Goal: Information Seeking & Learning: Learn about a topic

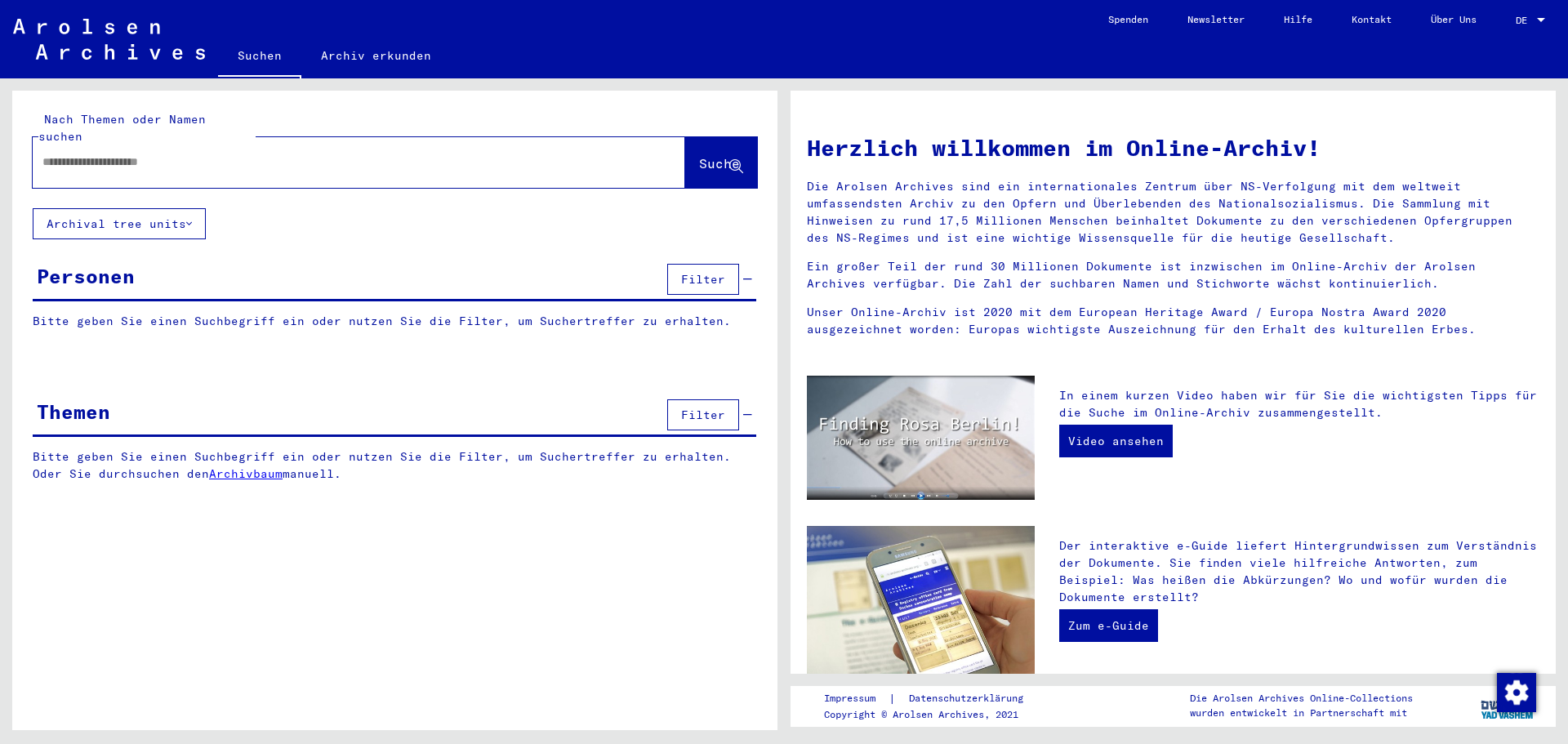
paste input "**********"
type input "**********"
click at [701, 155] on span "Suche" at bounding box center [719, 163] width 41 height 16
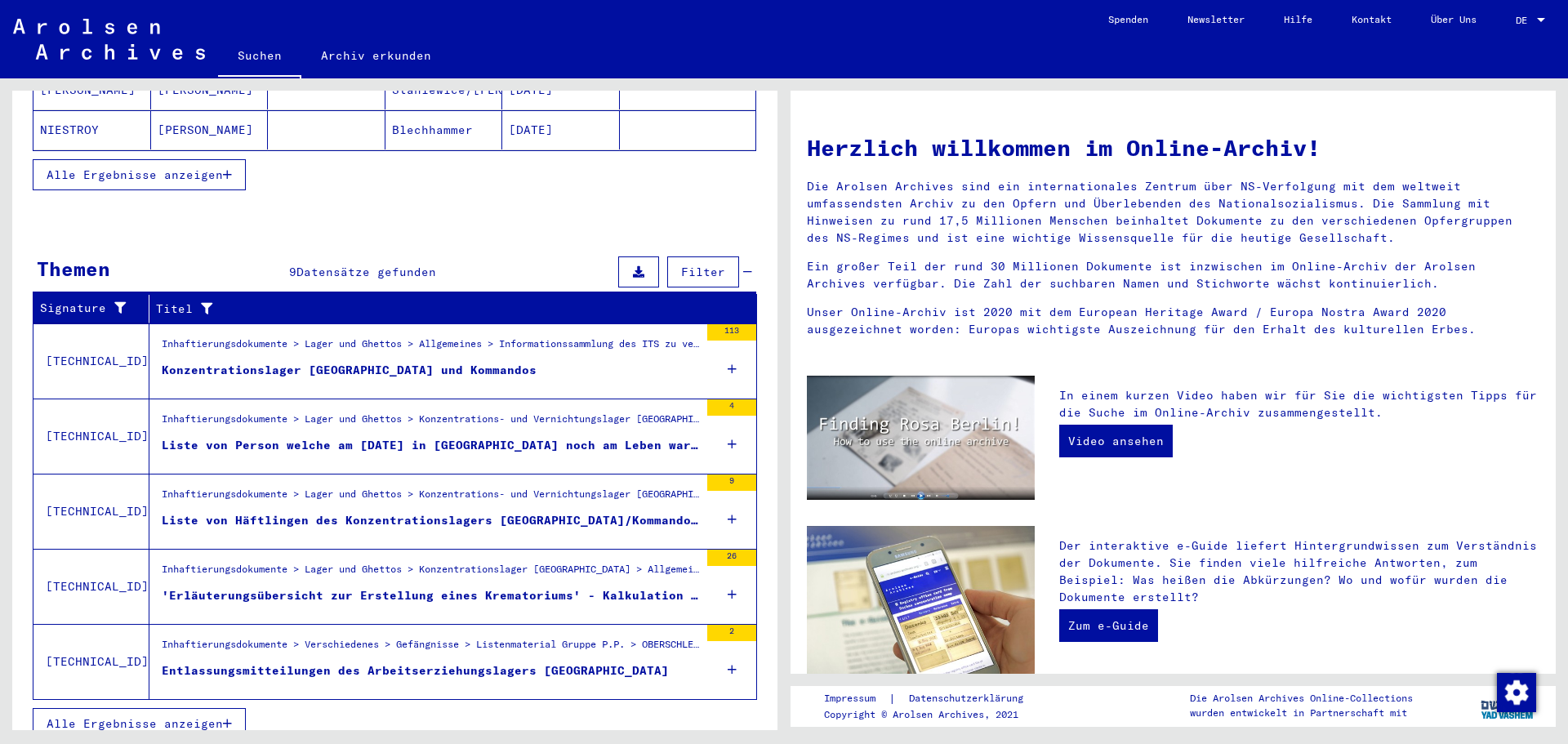
scroll to position [399, 0]
click at [448, 661] on div "Entlassungsmitteilungen des Arbeitserziehungslagers [GEOGRAPHIC_DATA]" at bounding box center [416, 669] width 507 height 17
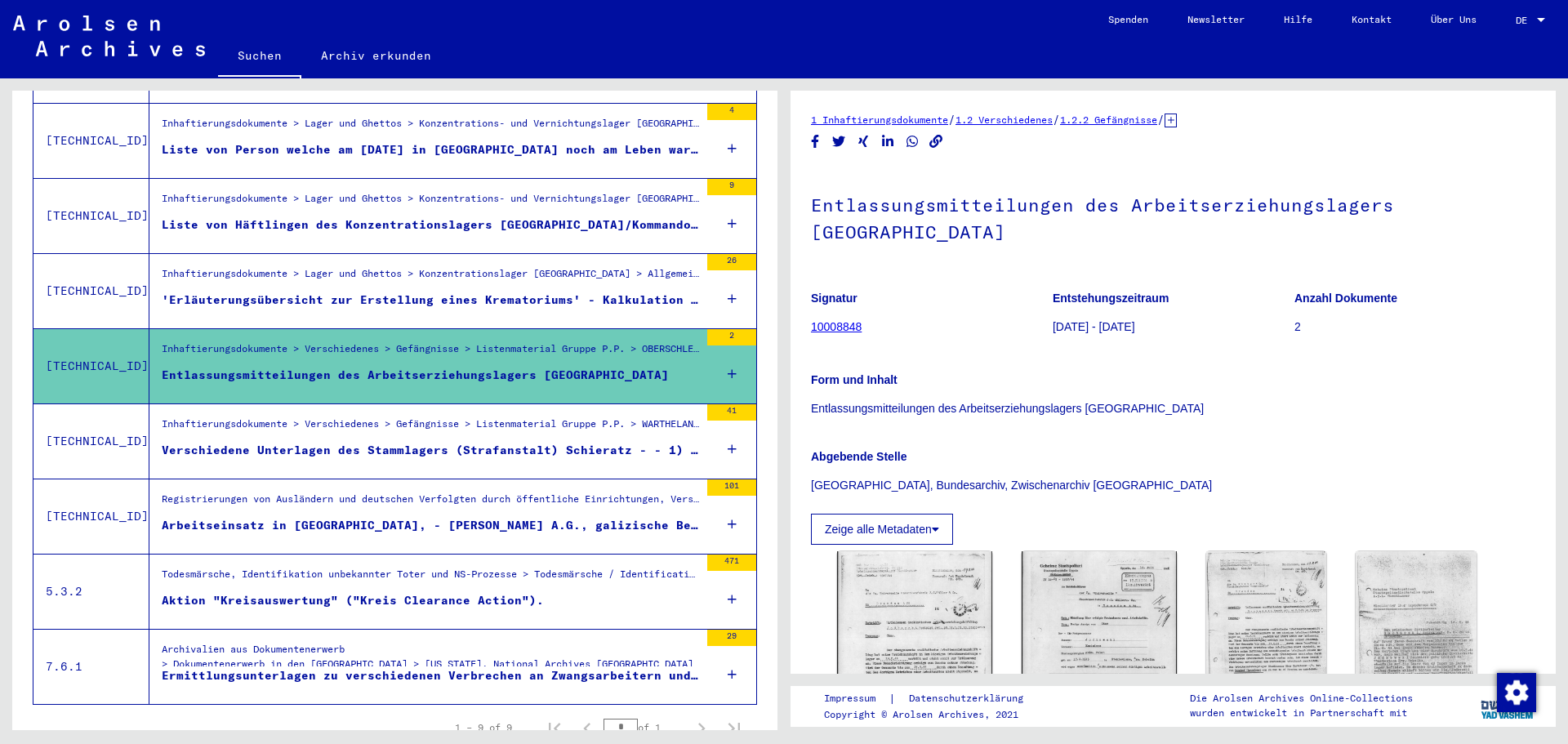
click at [728, 358] on icon at bounding box center [732, 374] width 9 height 58
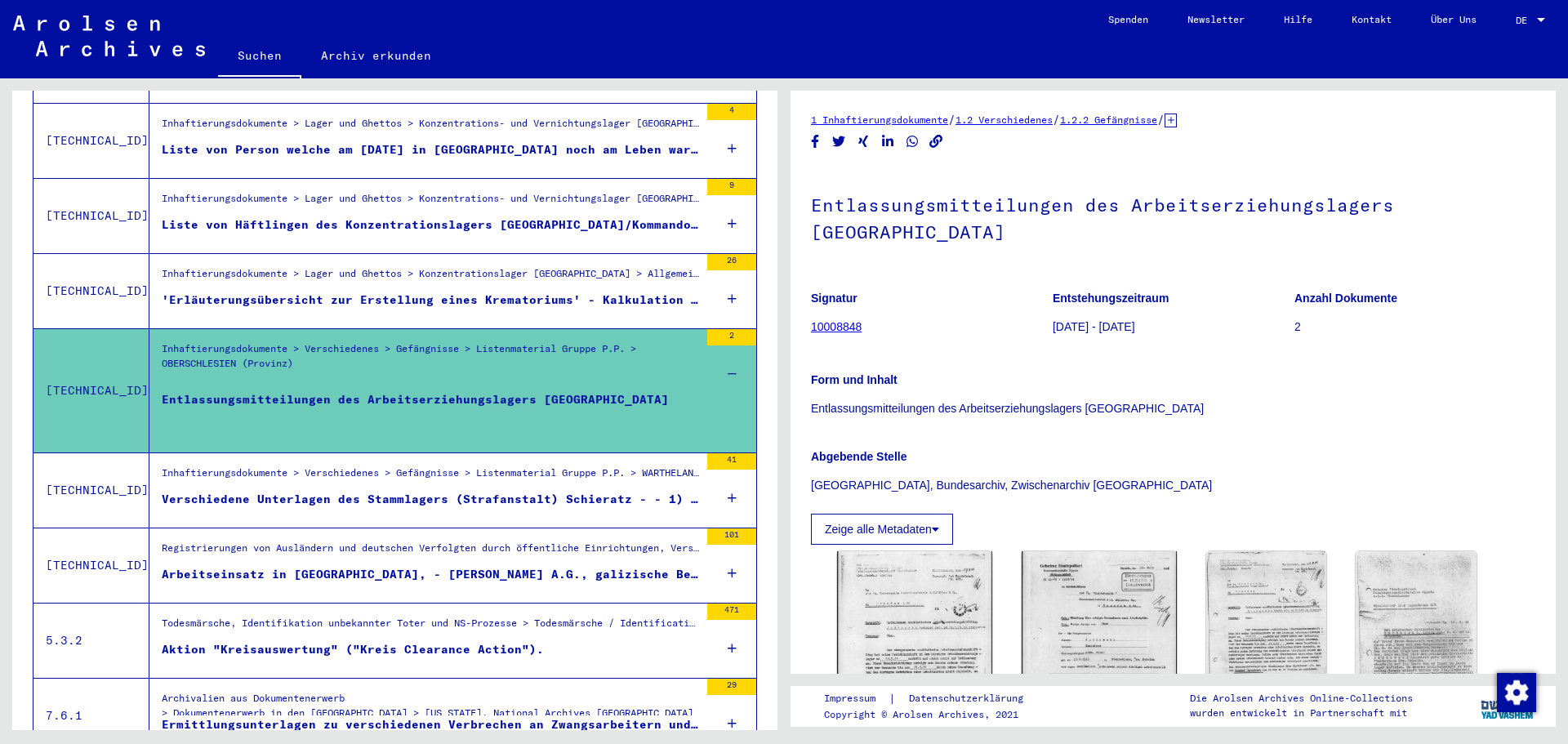
click at [728, 353] on icon at bounding box center [732, 374] width 9 height 58
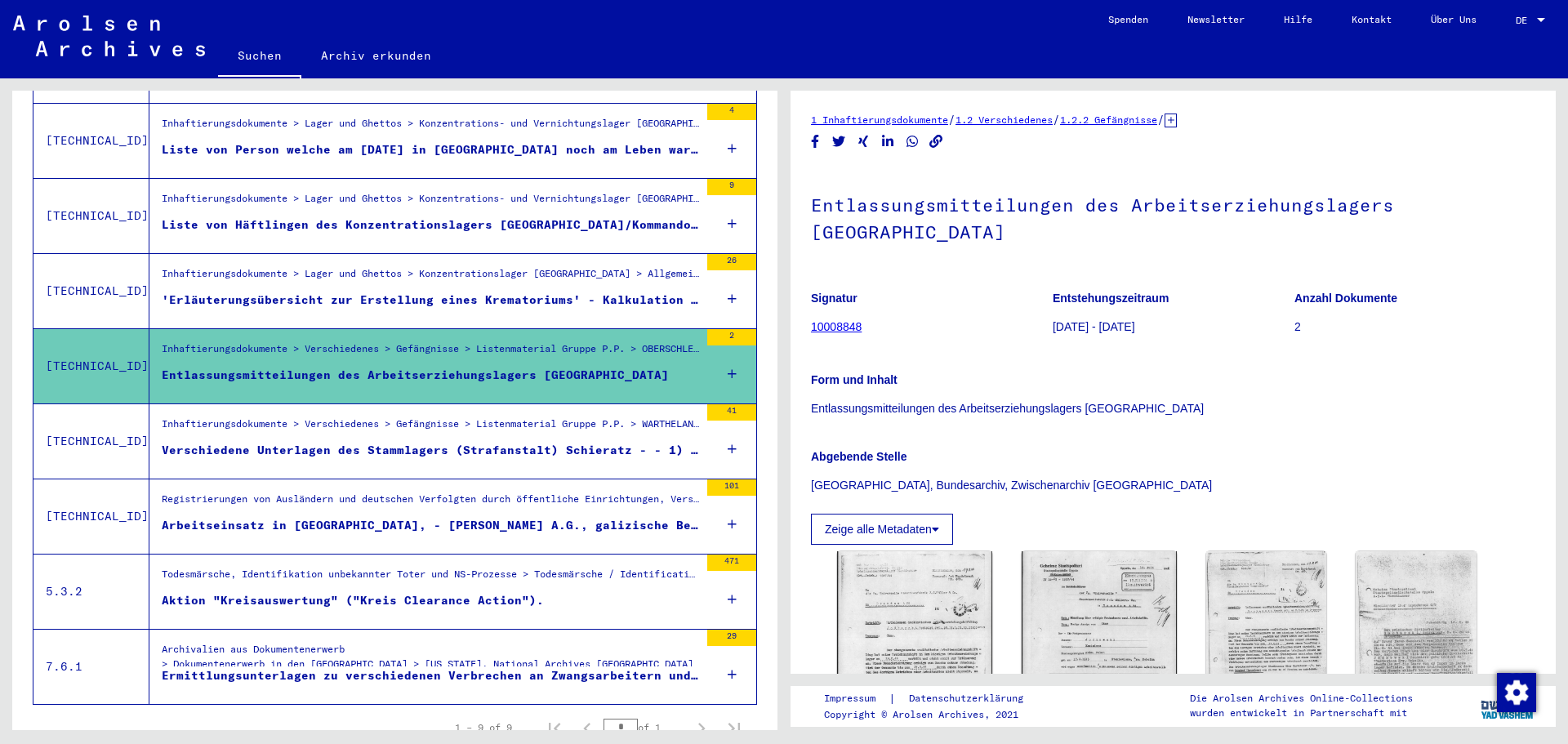
click at [728, 353] on icon at bounding box center [732, 374] width 9 height 58
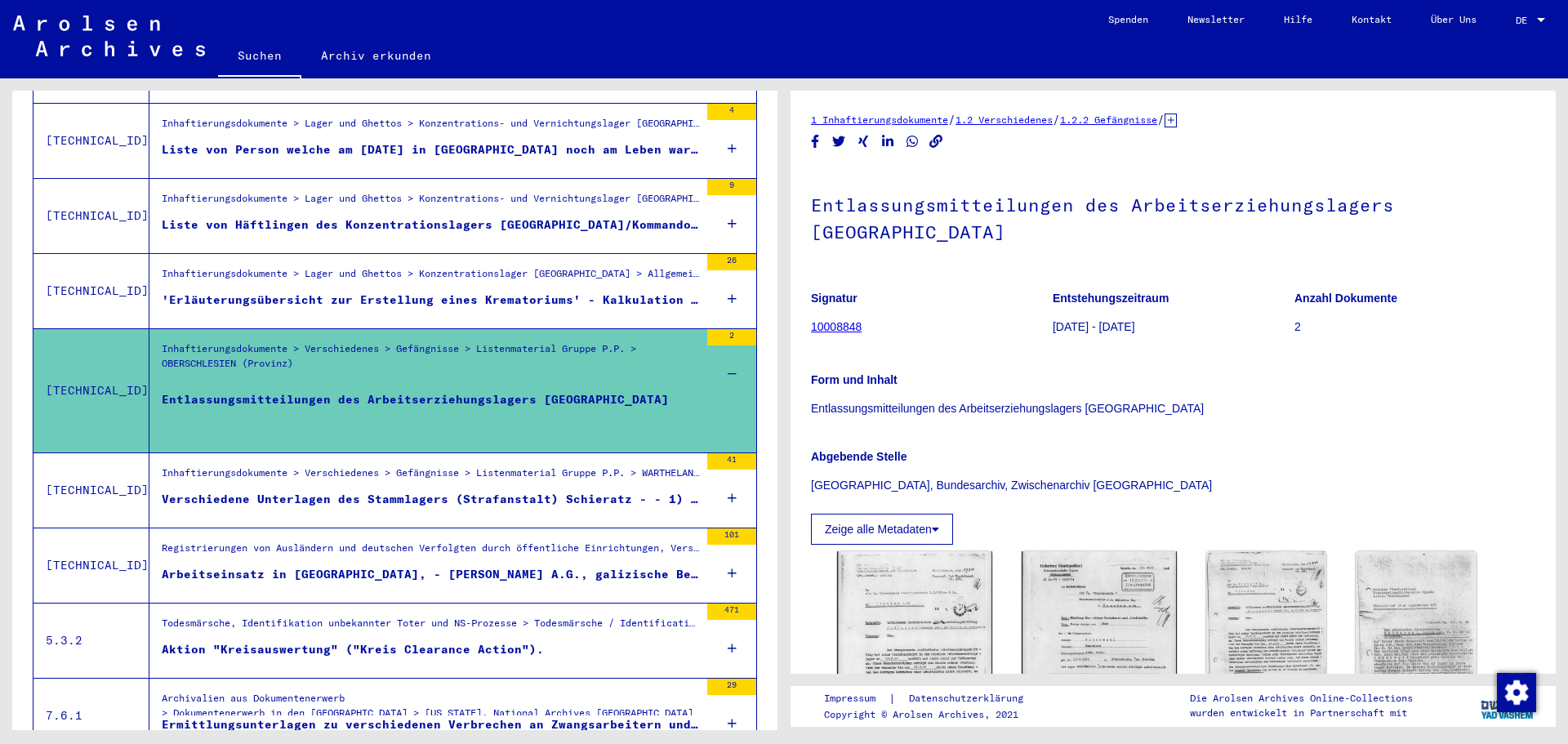
click at [728, 353] on icon at bounding box center [732, 374] width 9 height 58
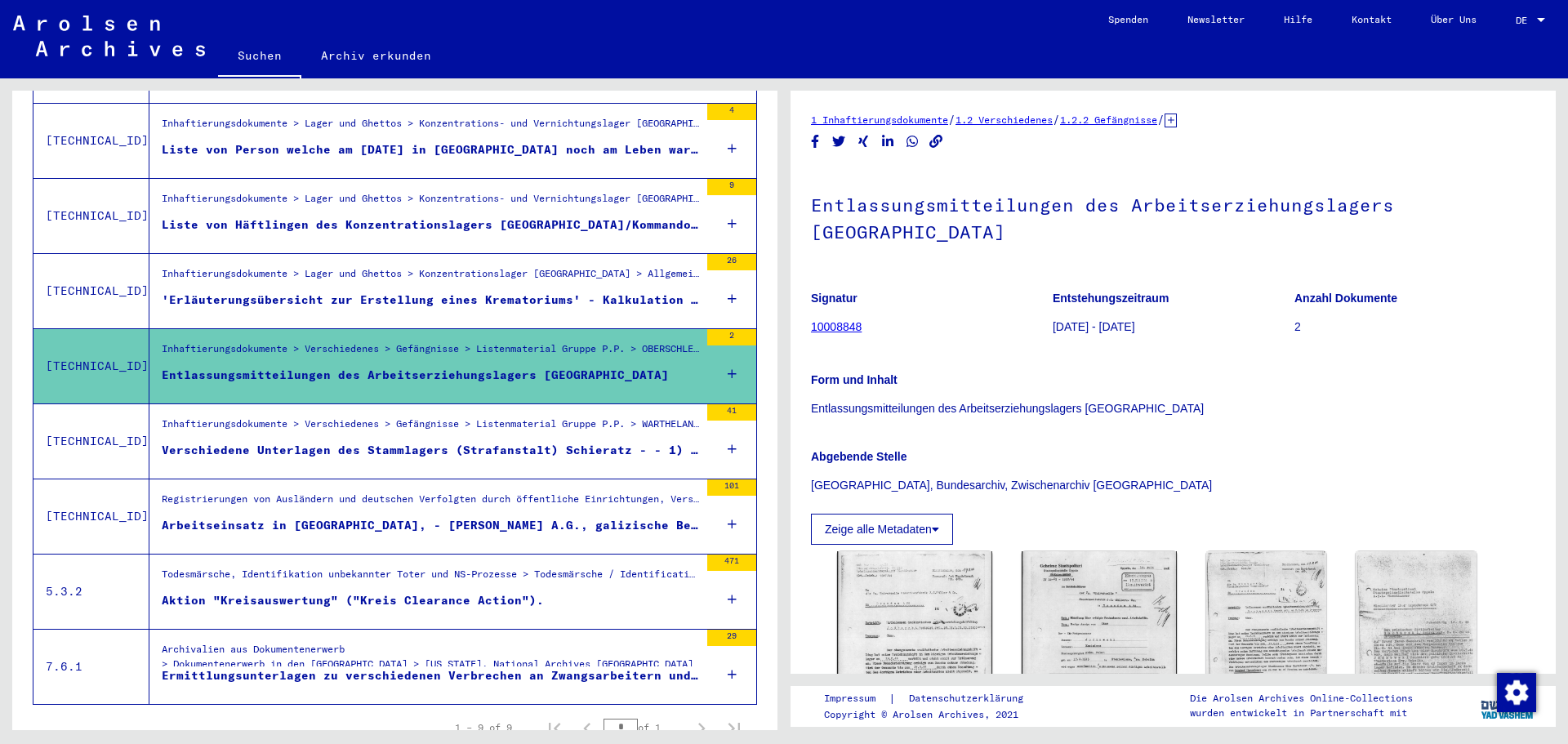
click at [728, 353] on icon at bounding box center [732, 374] width 9 height 58
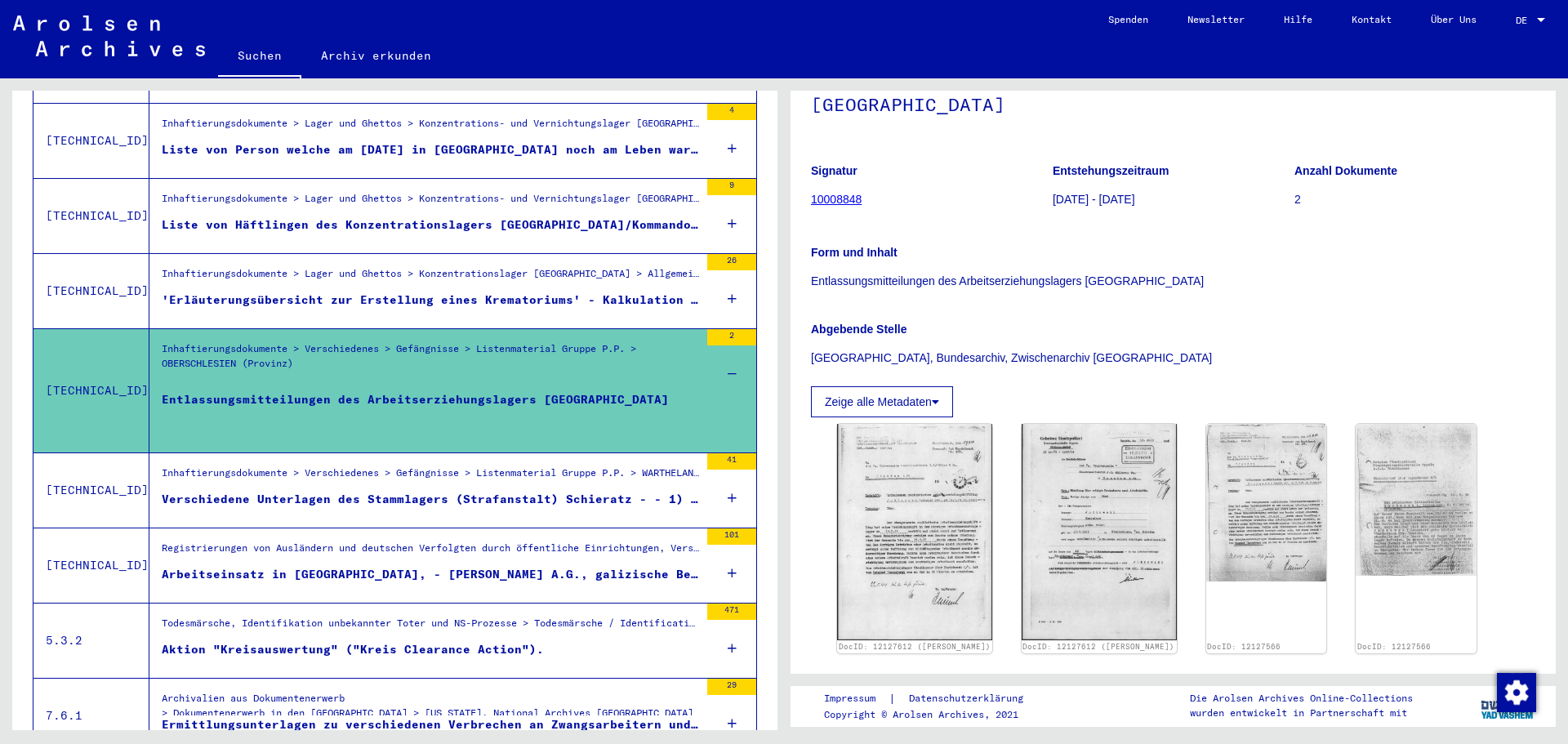
scroll to position [409, 0]
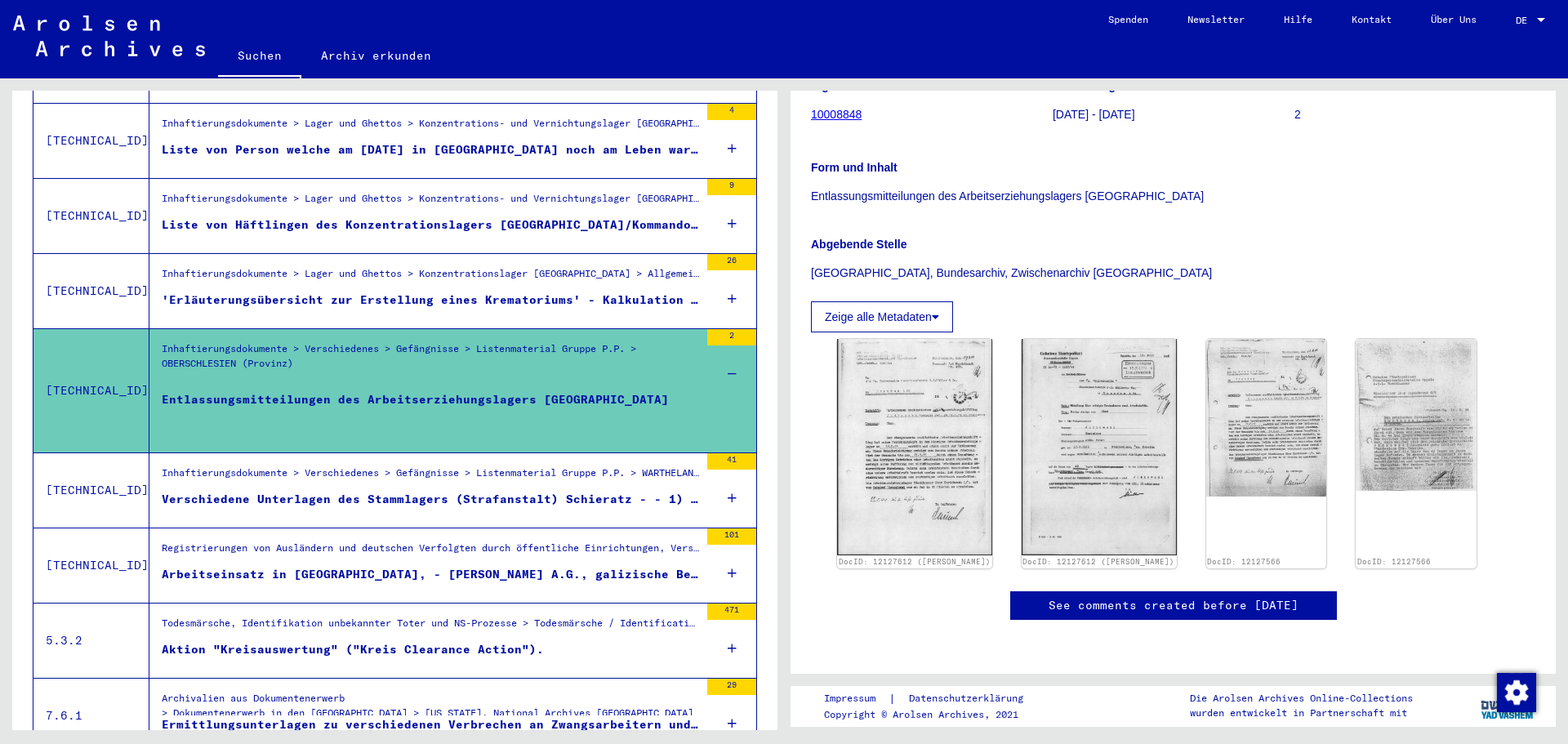
click at [523, 491] on div "Verschiedene Unterlagen des Stammlagers (Strafanstalt) Schieratz - - 1) Häftlin…" at bounding box center [431, 499] width 538 height 17
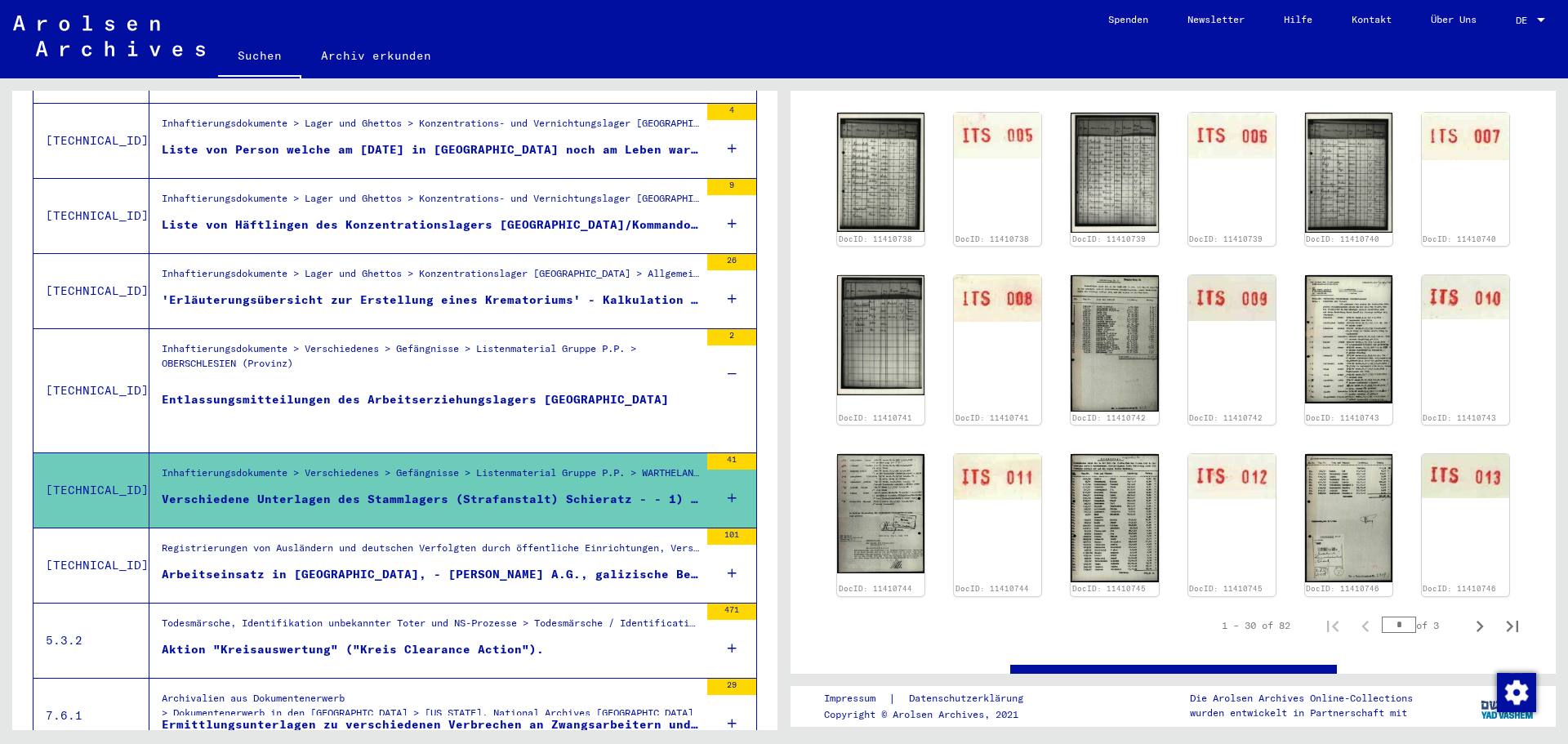
scroll to position [1225, 0]
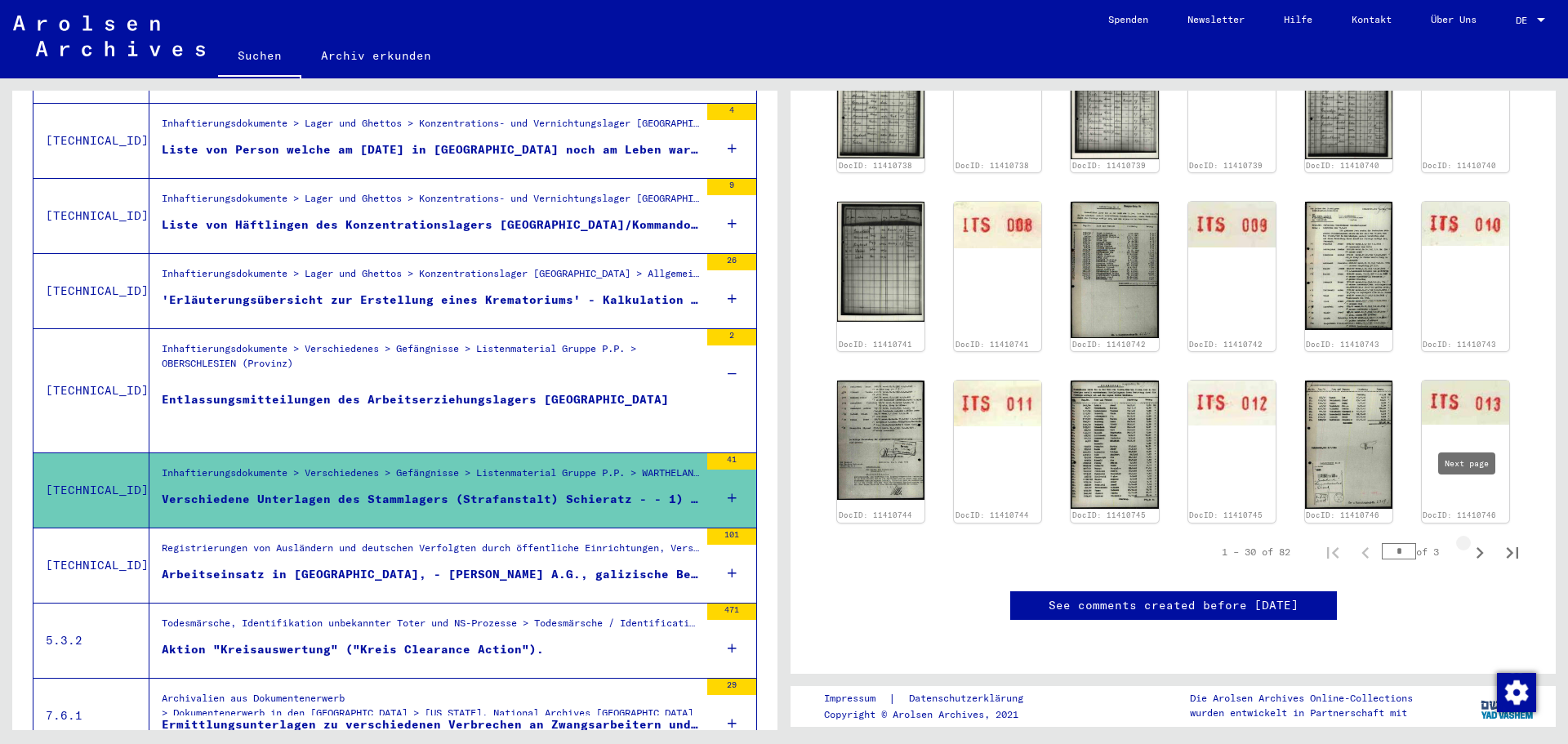
click at [1477, 547] on icon "Next page" at bounding box center [1480, 553] width 7 height 12
type input "*"
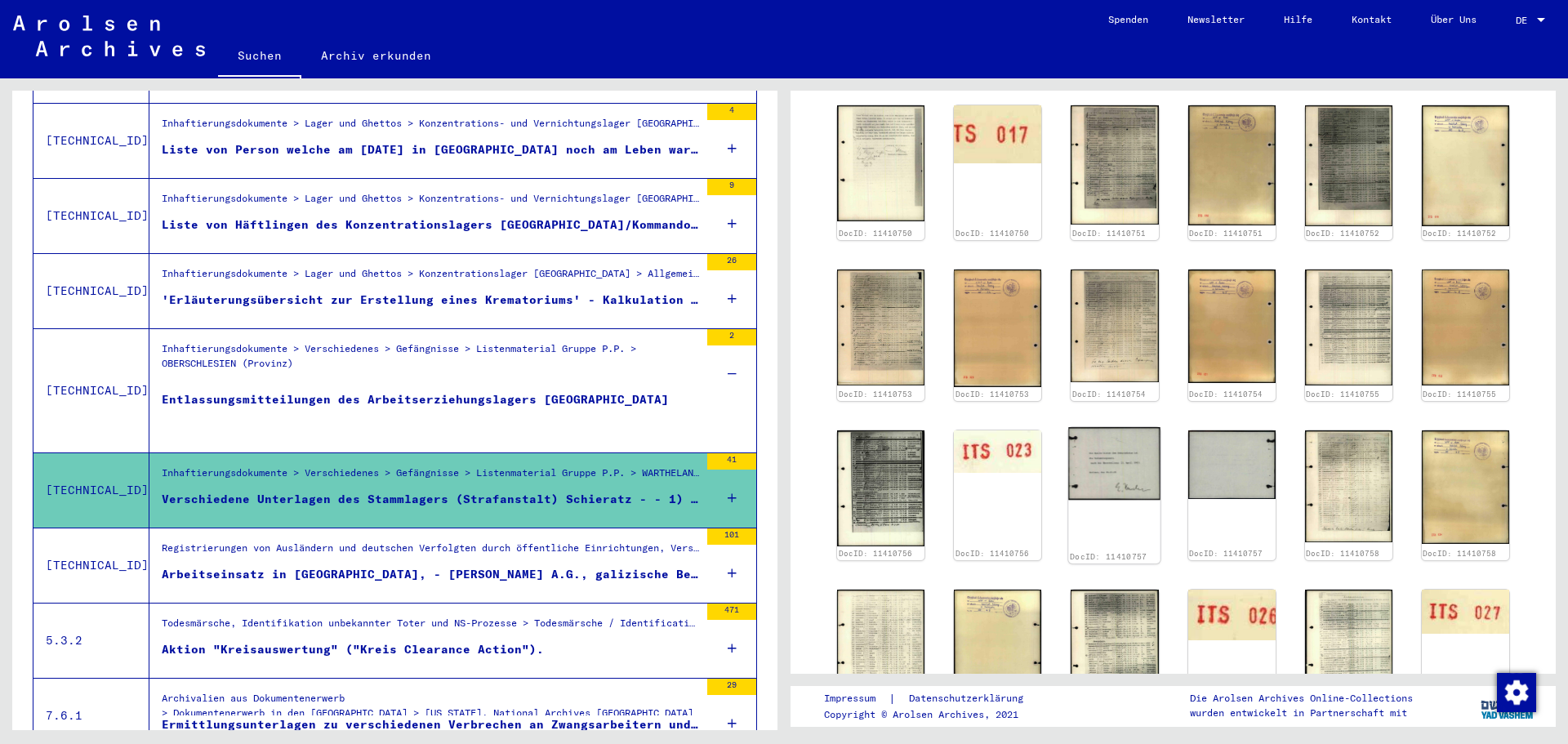
scroll to position [1062, 0]
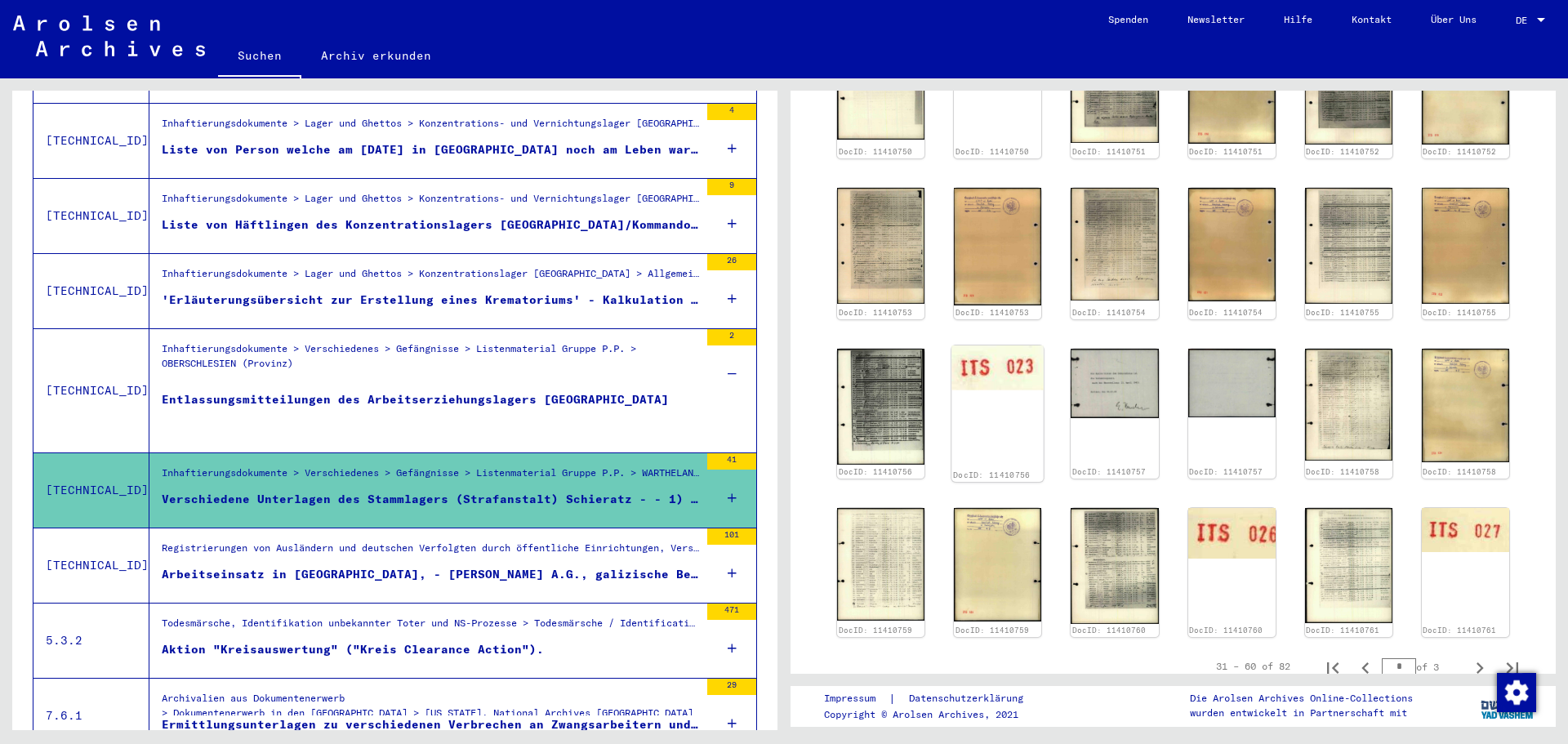
click at [1001, 378] on div "DocID: 11410756" at bounding box center [997, 413] width 92 height 136
click at [996, 352] on img at bounding box center [997, 367] width 92 height 45
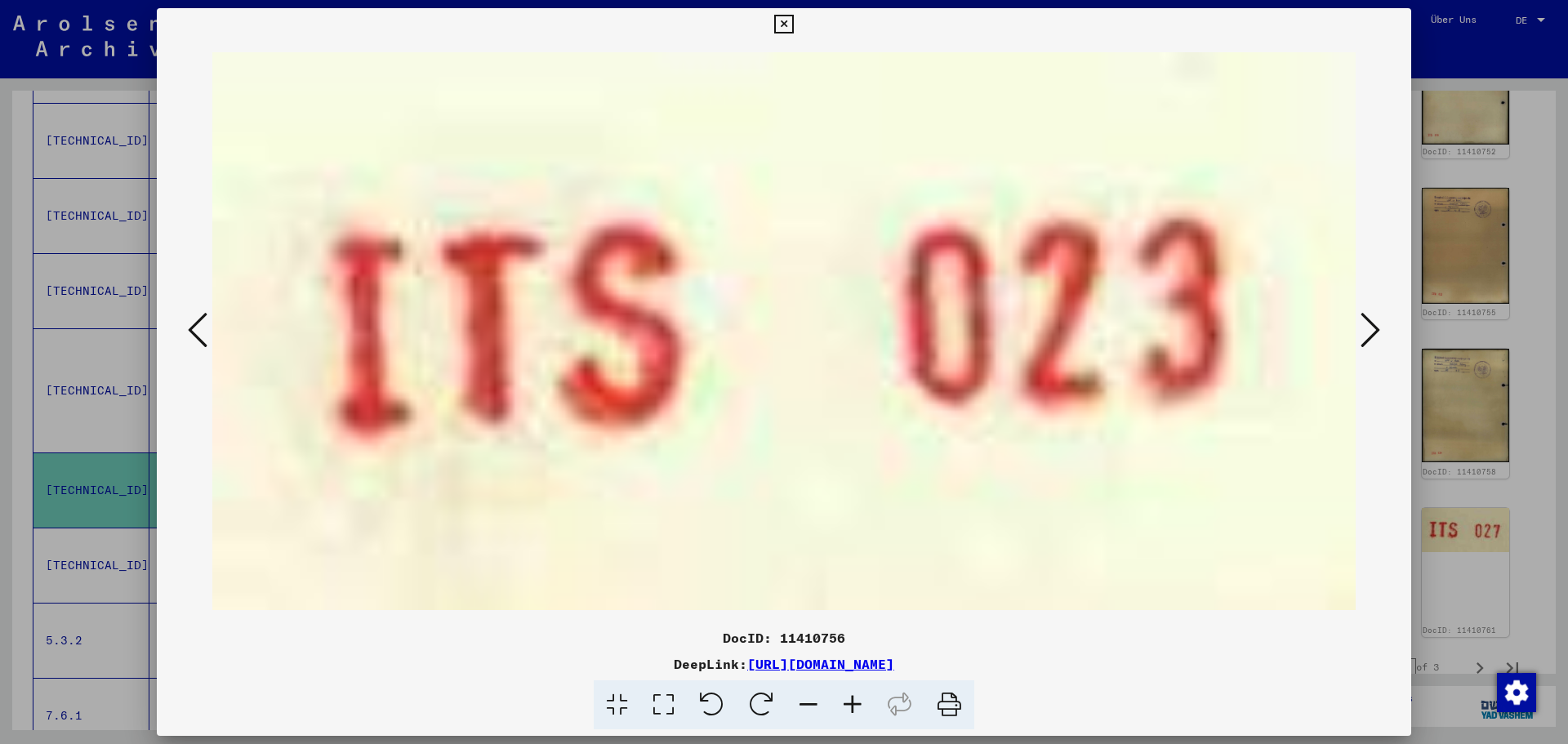
click at [996, 352] on img at bounding box center [784, 331] width 1143 height 581
click at [1375, 324] on icon at bounding box center [1371, 329] width 20 height 39
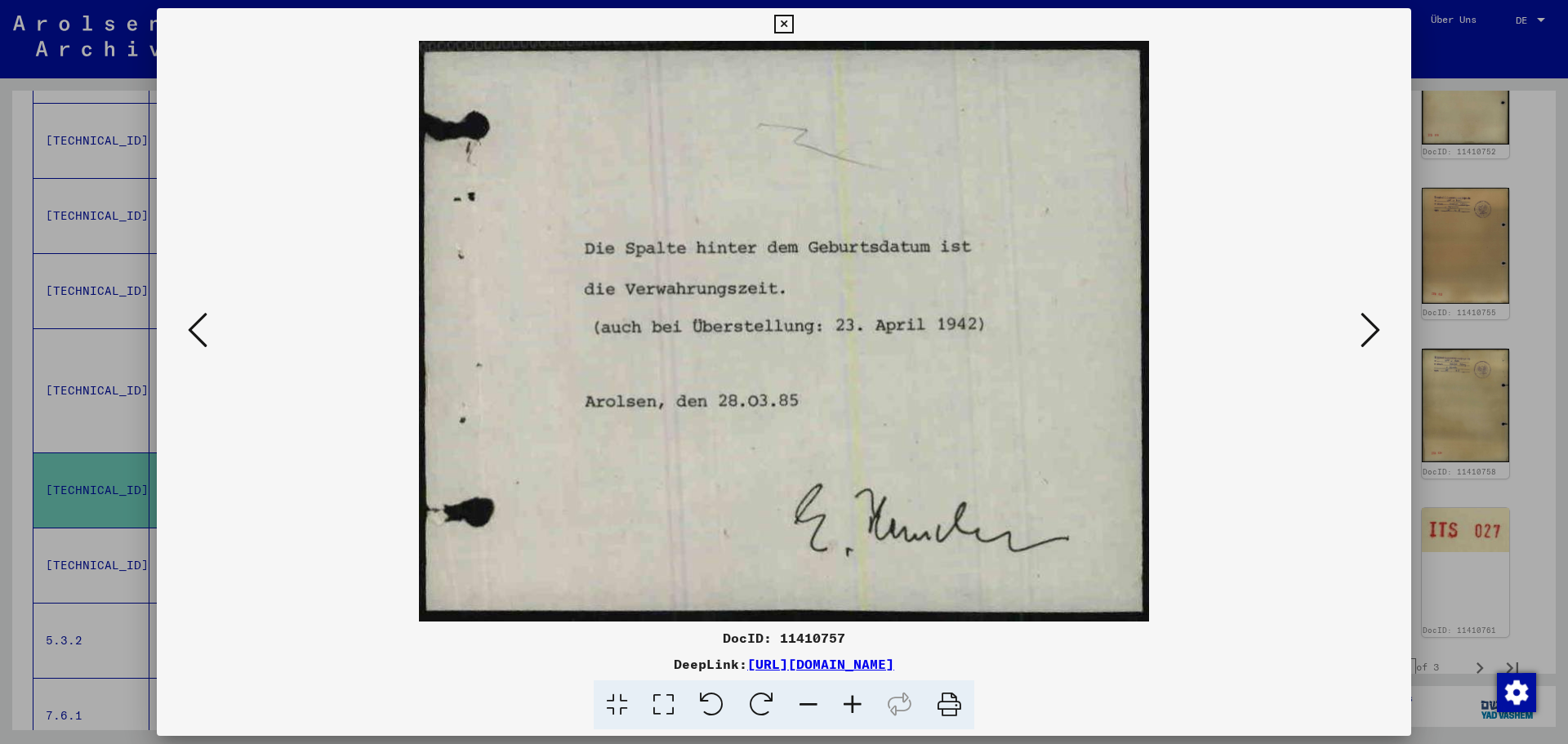
click at [1375, 324] on icon at bounding box center [1371, 329] width 20 height 39
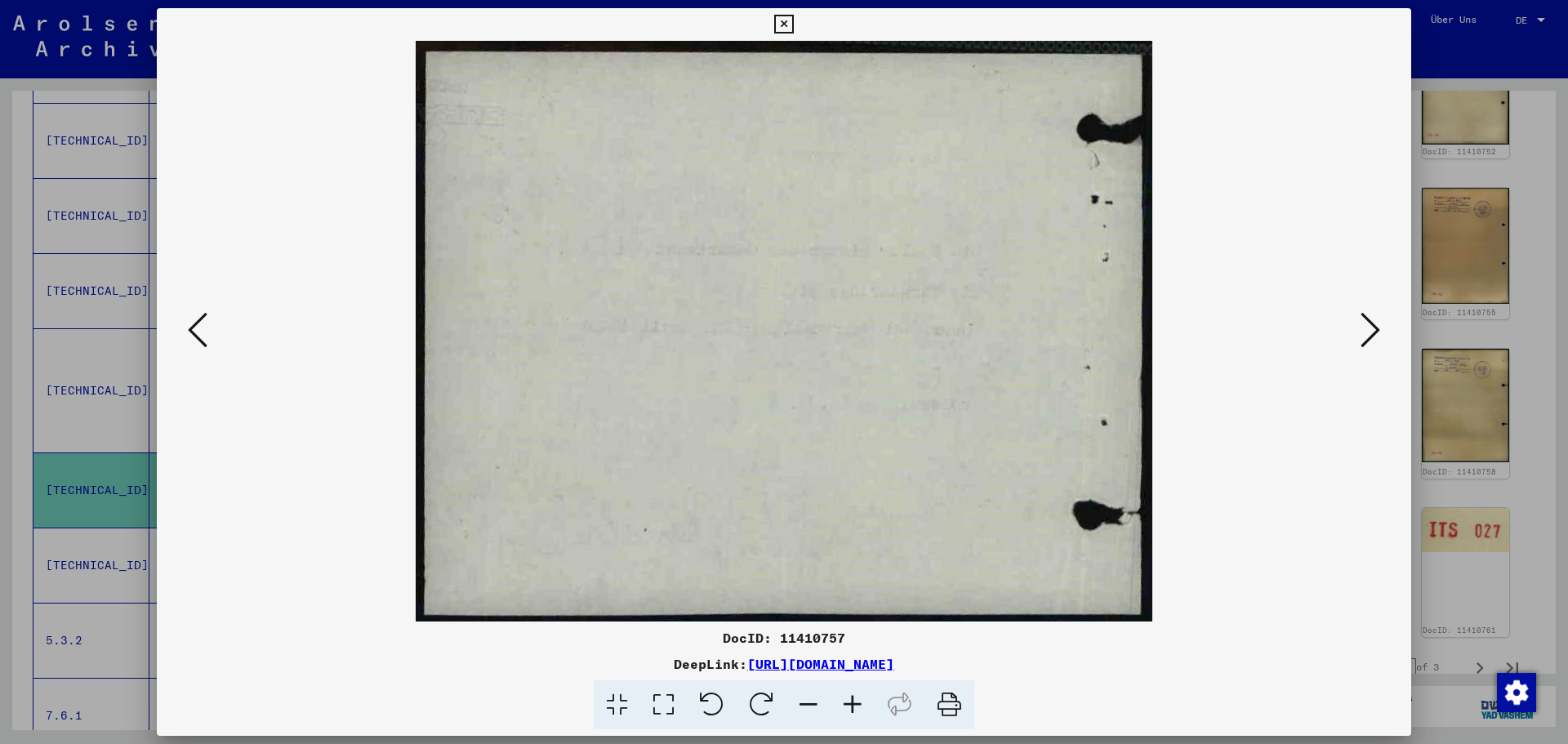
click at [1375, 324] on icon at bounding box center [1371, 329] width 20 height 39
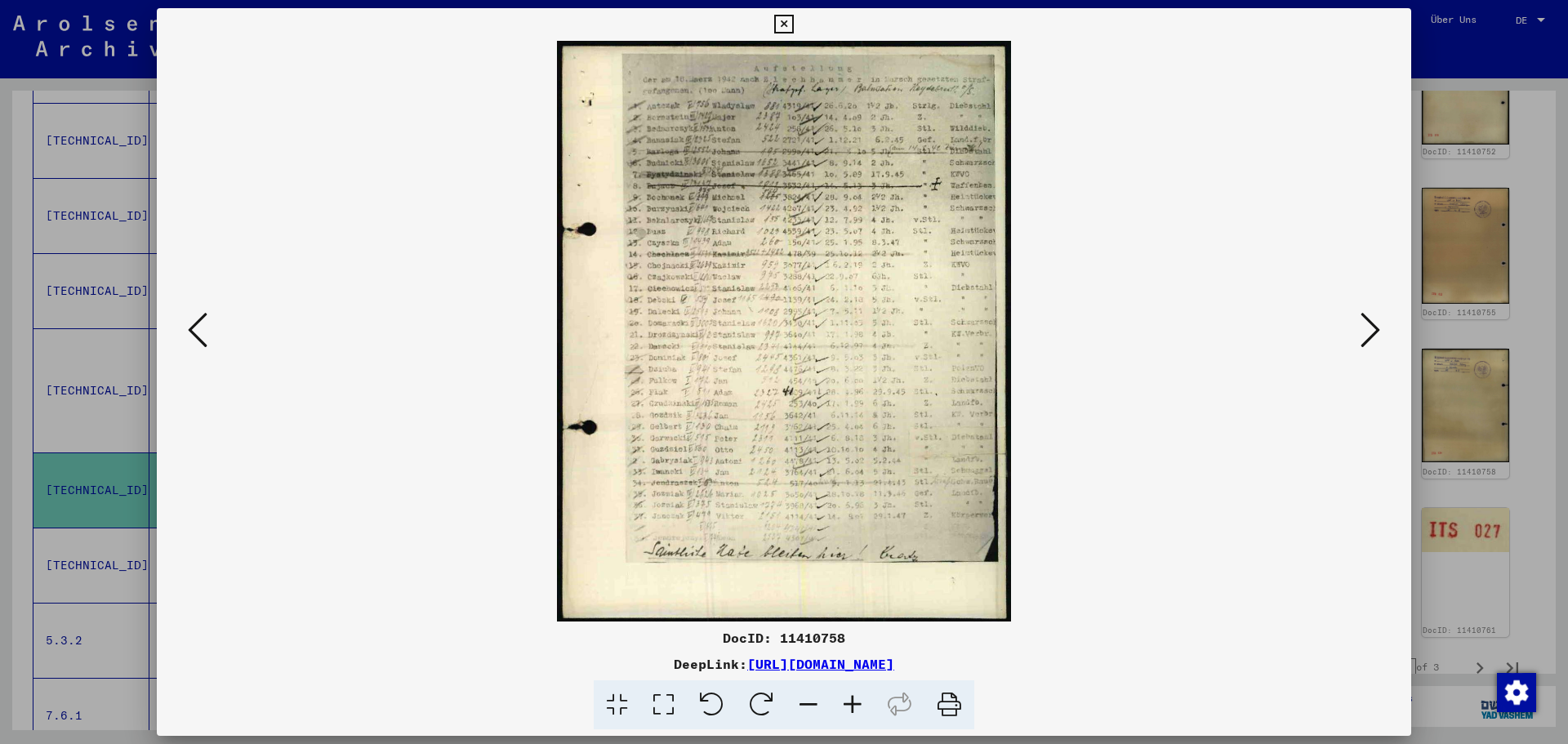
click at [1374, 323] on icon at bounding box center [1371, 329] width 20 height 39
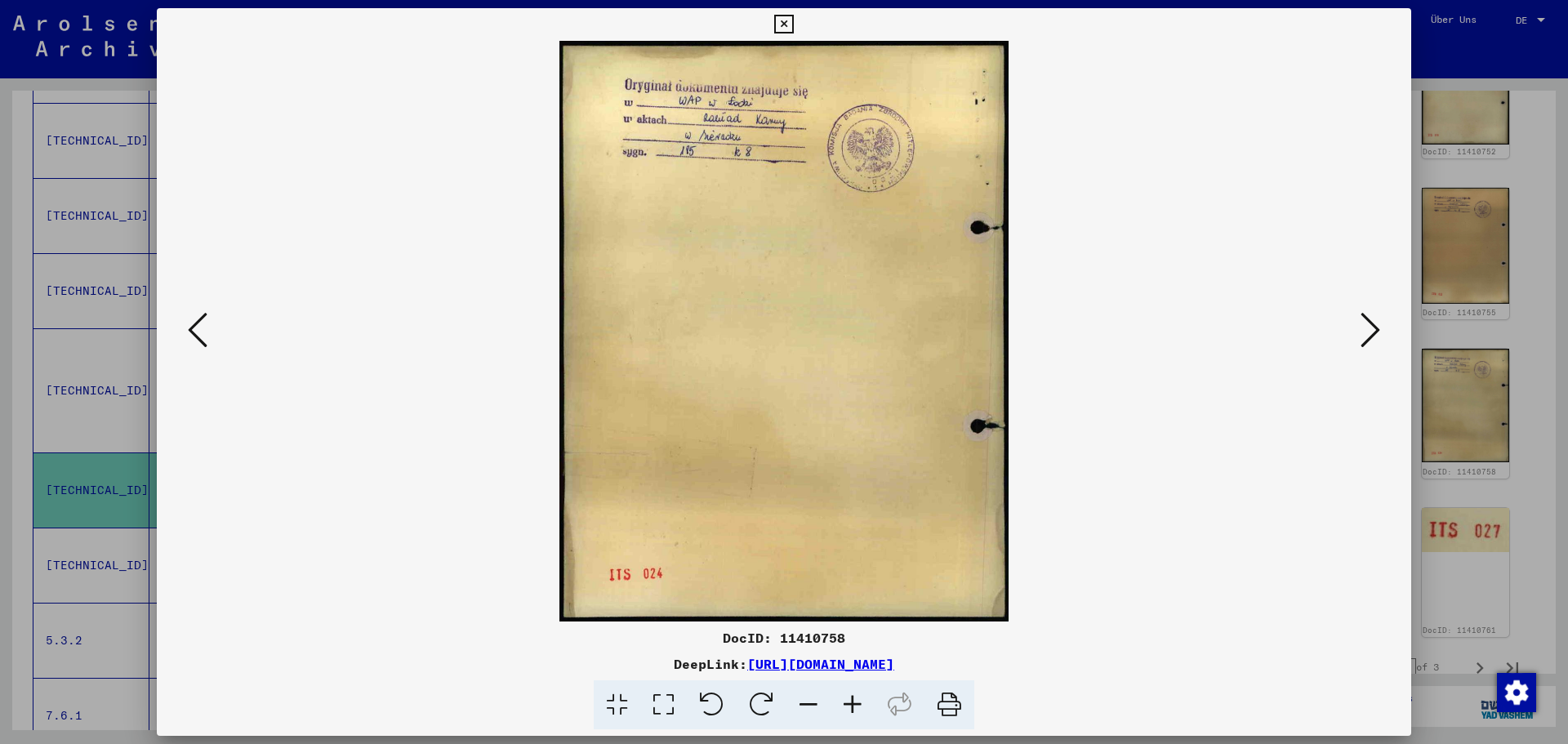
click at [195, 329] on icon at bounding box center [198, 329] width 20 height 39
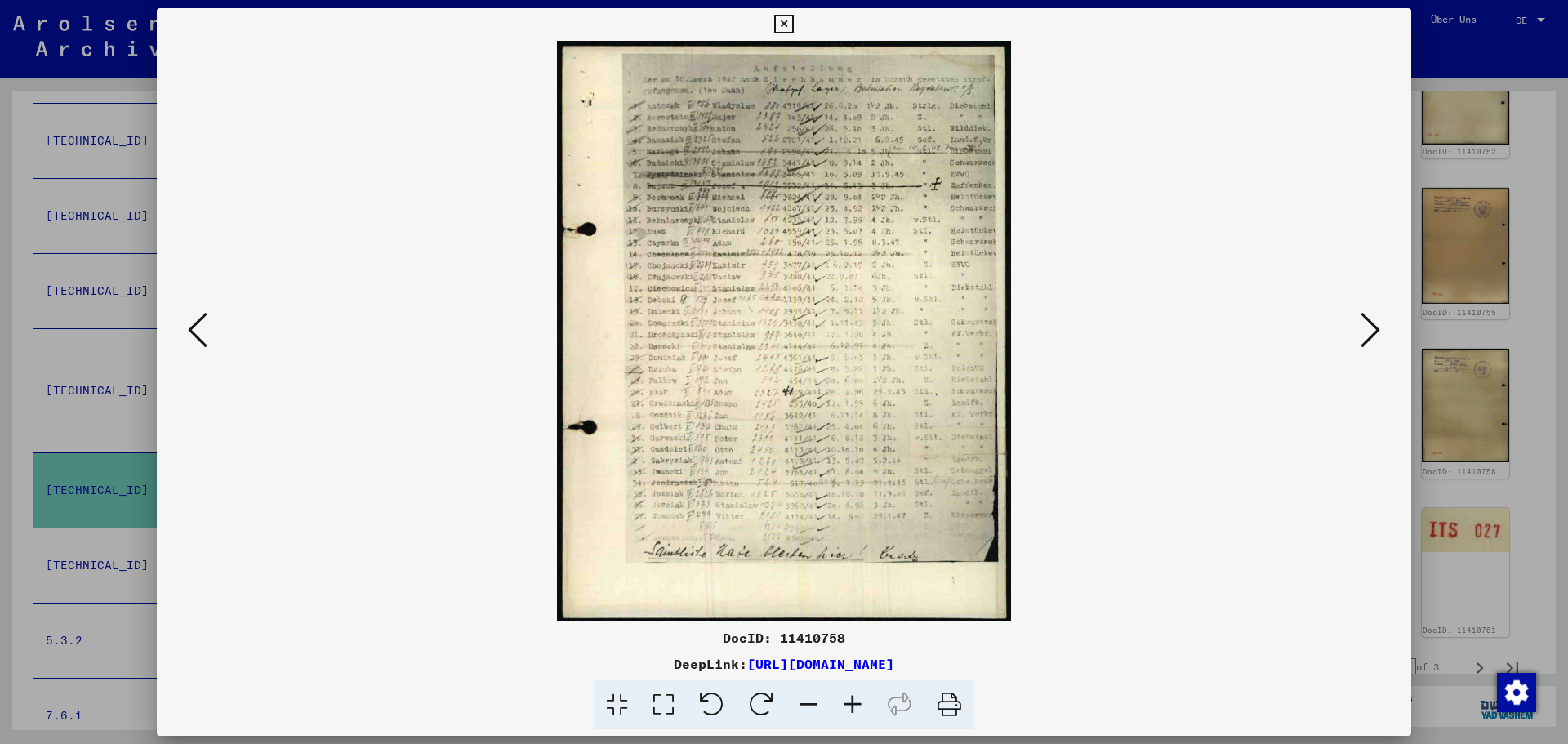
click at [1370, 325] on icon at bounding box center [1371, 329] width 20 height 39
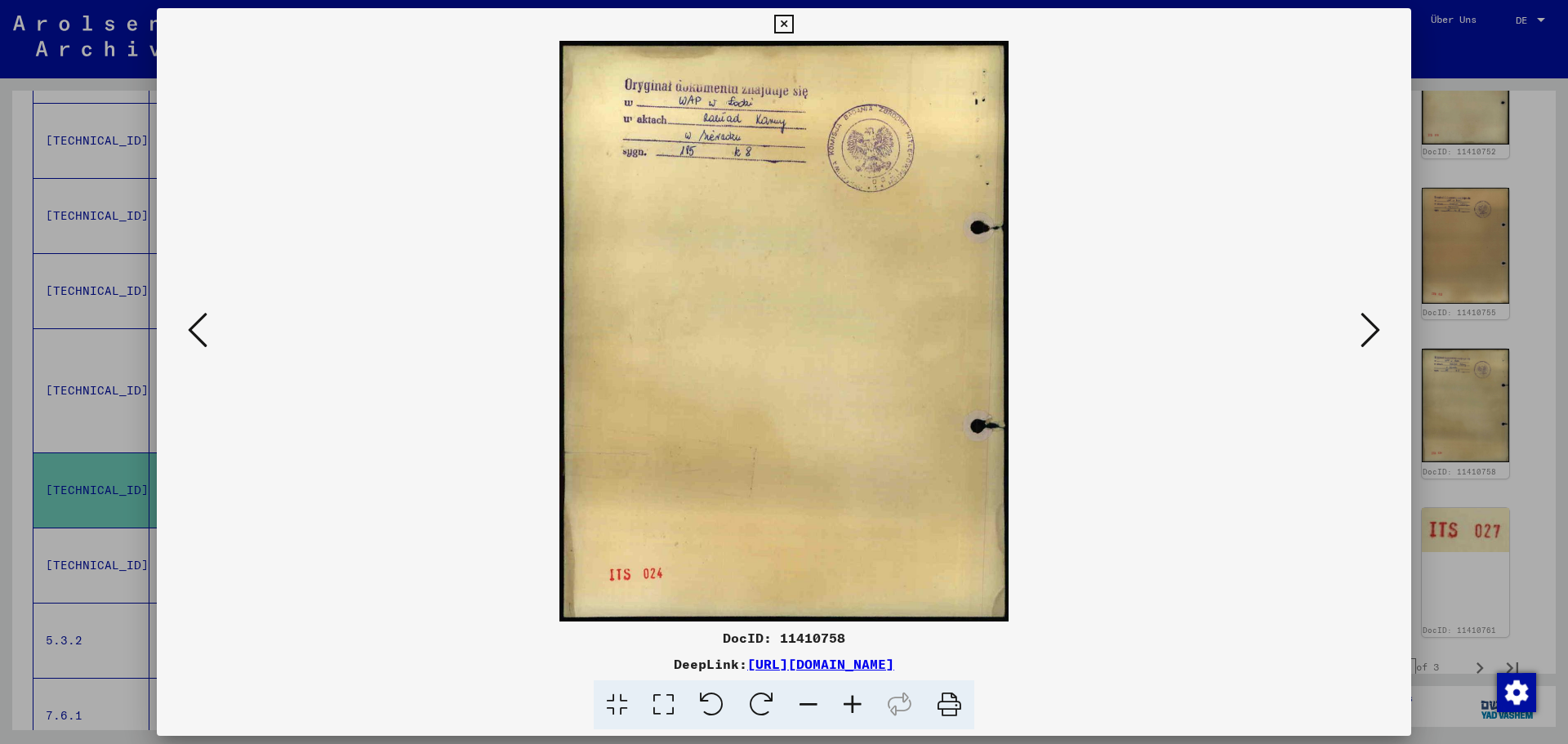
click at [1368, 322] on icon at bounding box center [1371, 329] width 20 height 39
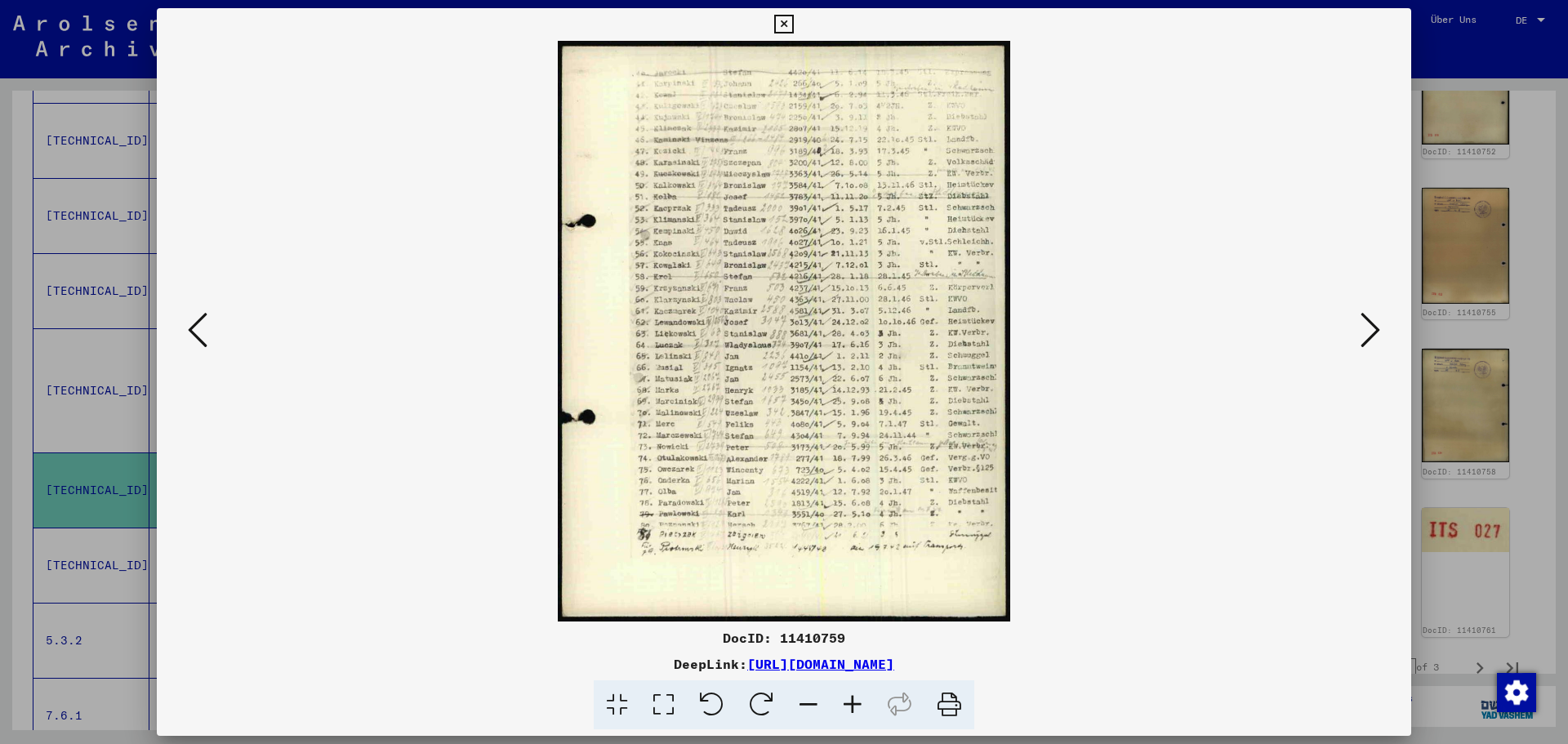
drag, startPoint x: 726, startPoint y: 329, endPoint x: 354, endPoint y: 401, distance: 378.9
click at [354, 401] on img at bounding box center [784, 331] width 1143 height 581
click at [1370, 317] on icon at bounding box center [1371, 329] width 20 height 39
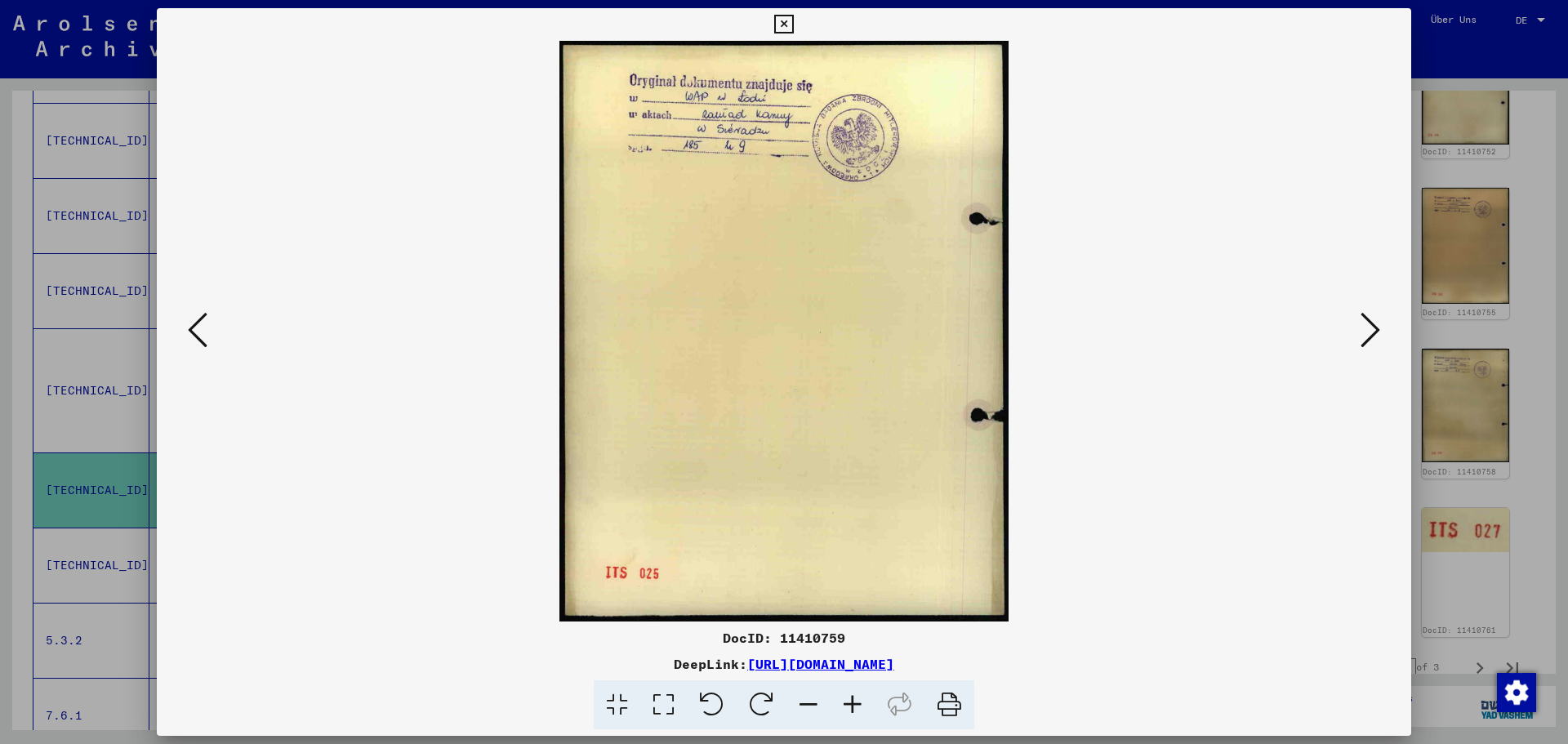
click at [1369, 320] on icon at bounding box center [1371, 329] width 20 height 39
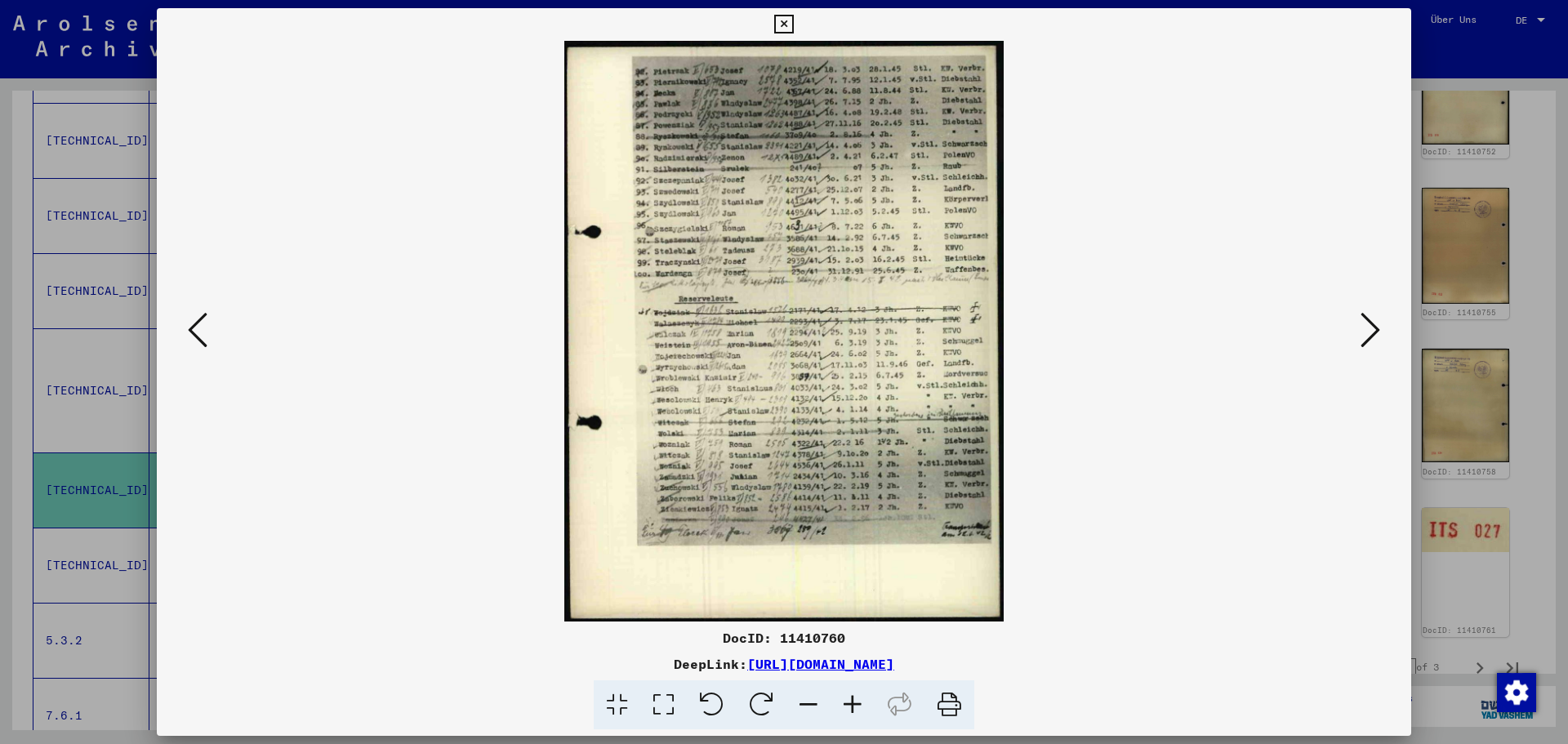
click at [199, 327] on icon at bounding box center [198, 329] width 20 height 39
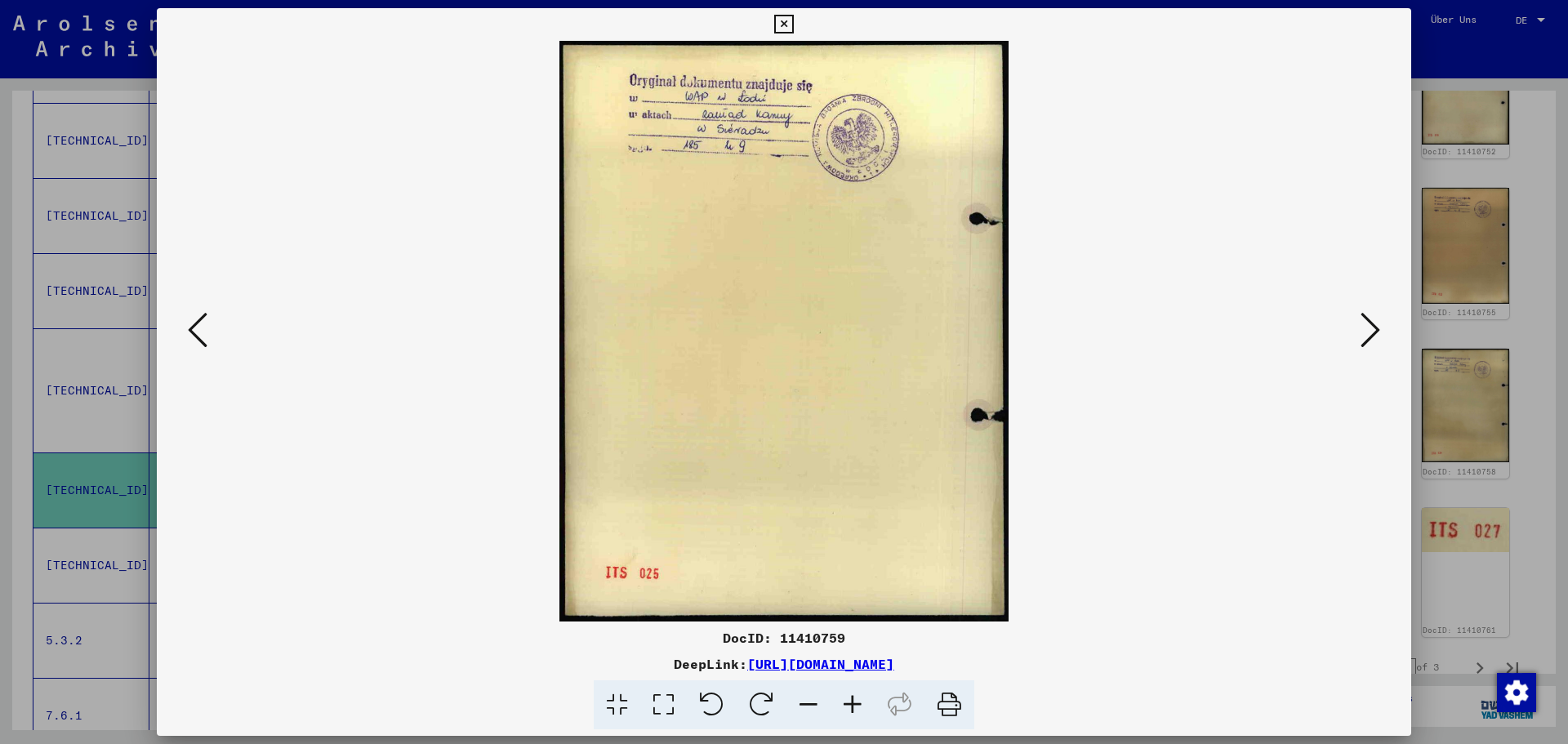
click at [1368, 319] on icon at bounding box center [1371, 329] width 20 height 39
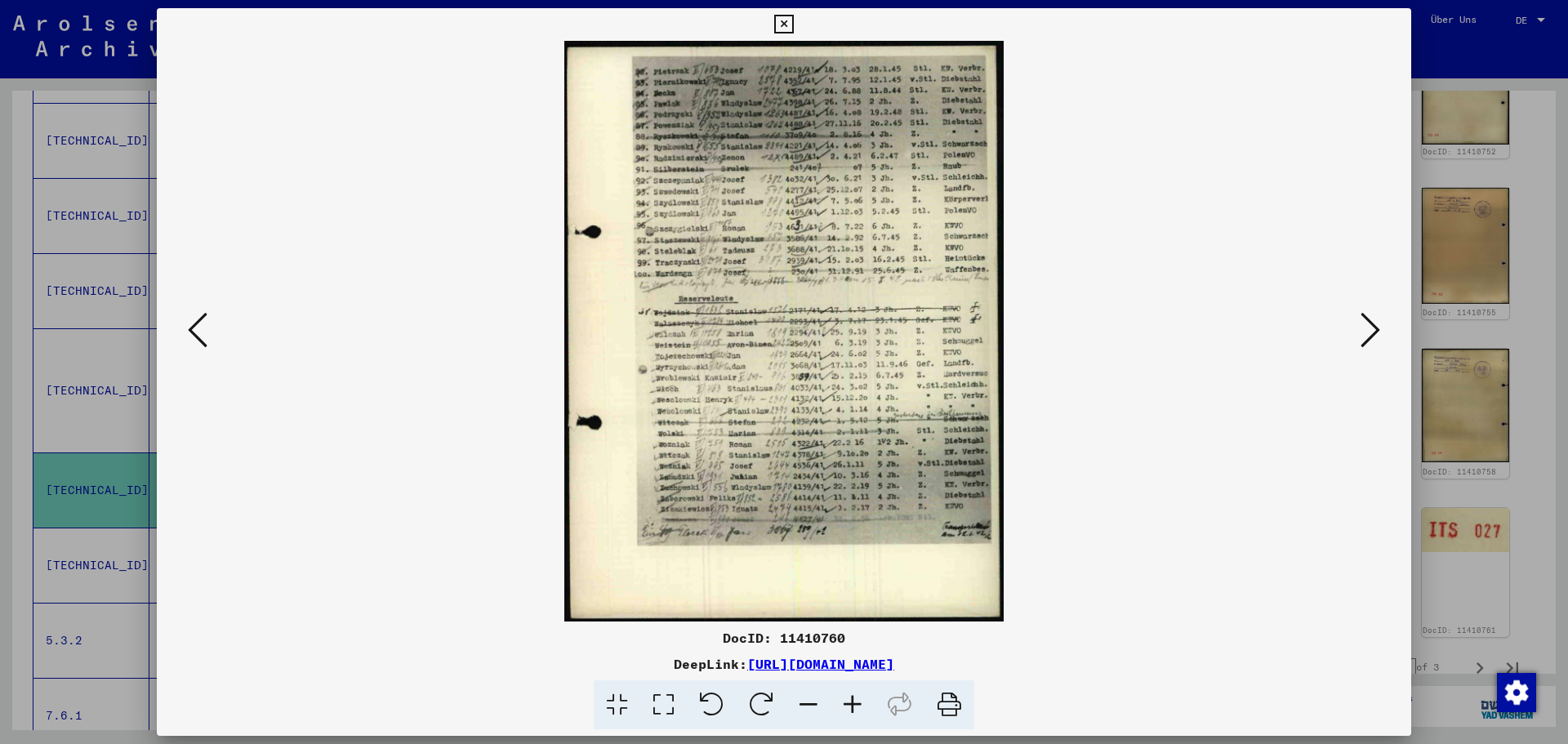
click at [1368, 319] on icon at bounding box center [1371, 329] width 20 height 39
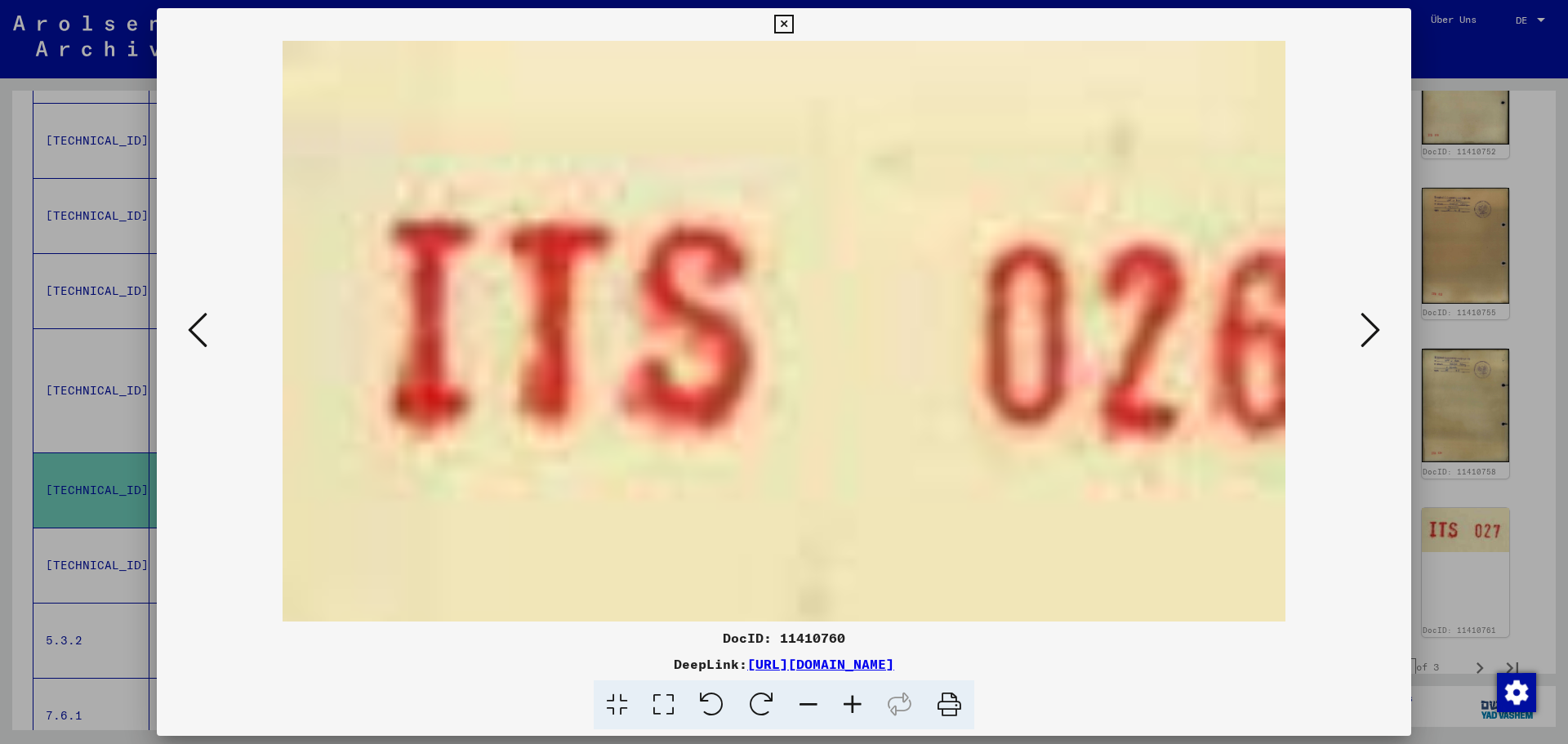
click at [1367, 325] on icon at bounding box center [1371, 329] width 20 height 39
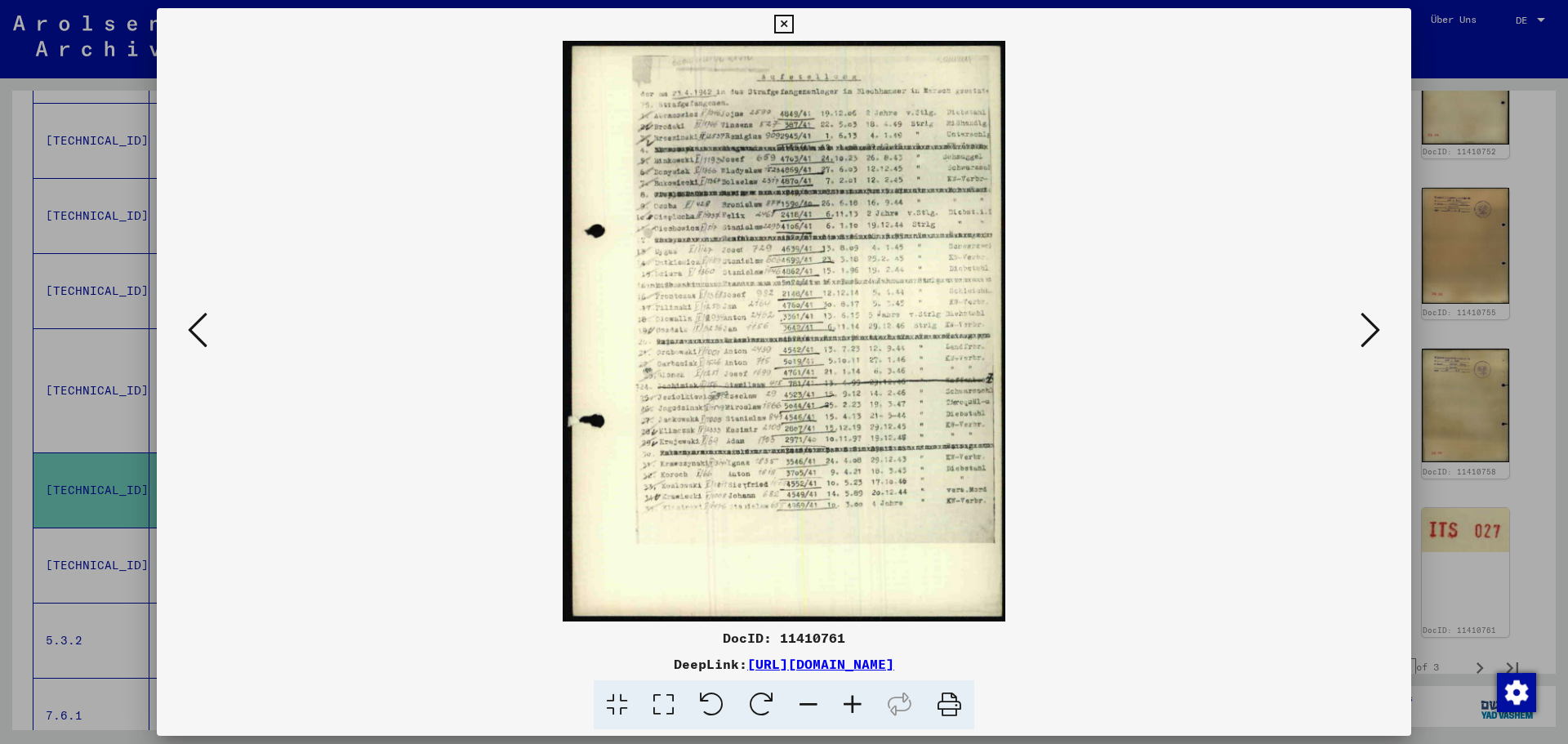
click at [192, 327] on icon at bounding box center [198, 329] width 20 height 39
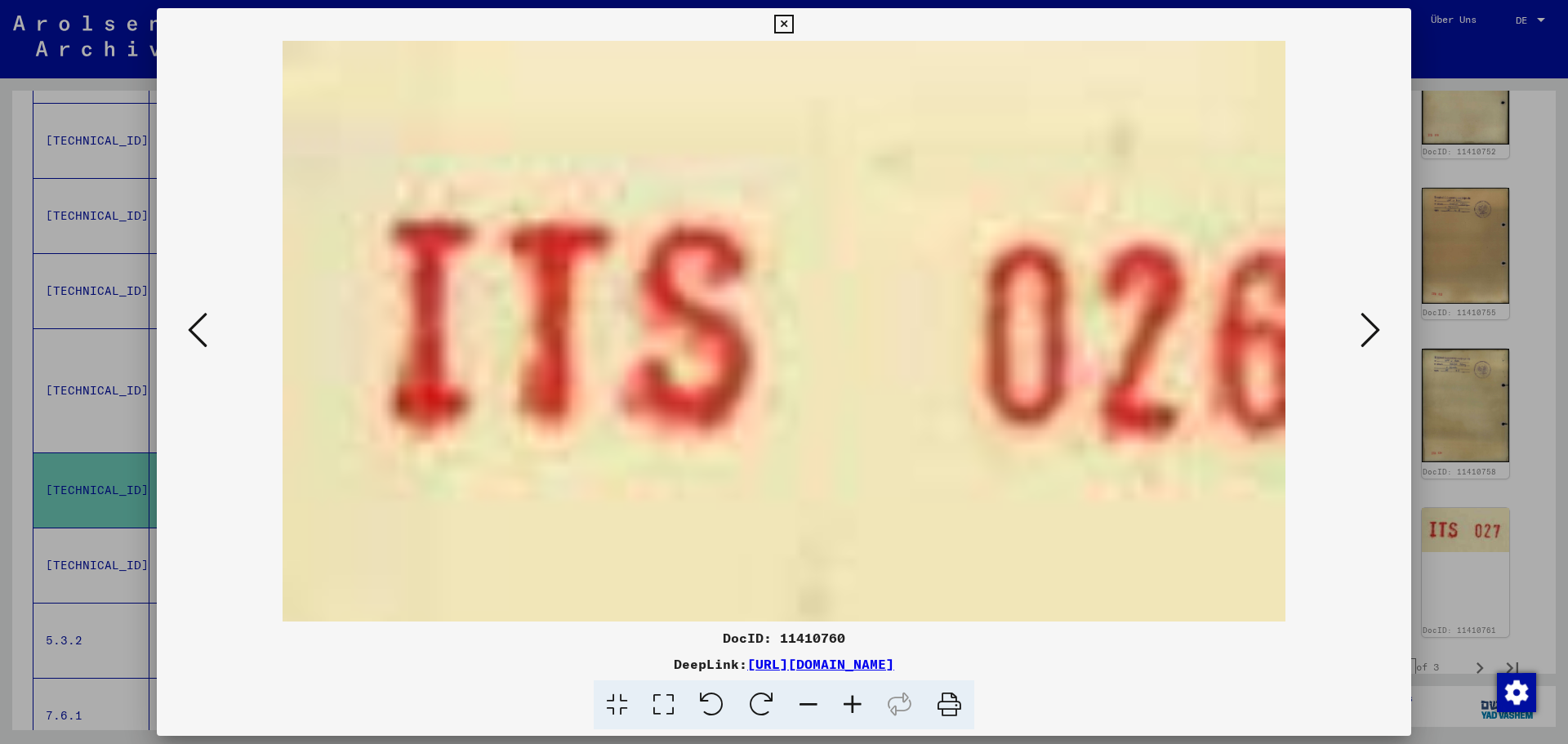
click at [192, 327] on icon at bounding box center [198, 329] width 20 height 39
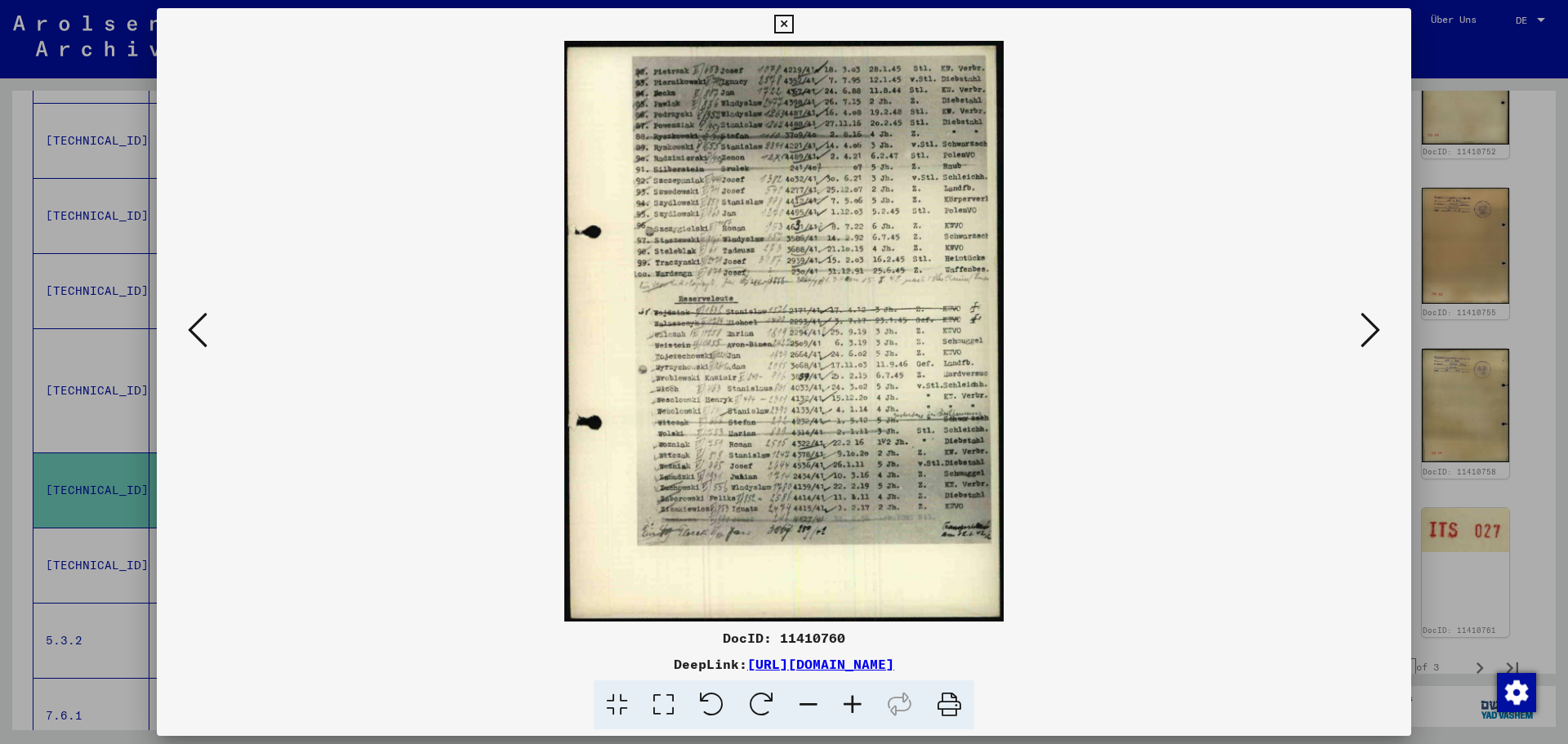
click at [192, 327] on icon at bounding box center [198, 329] width 20 height 39
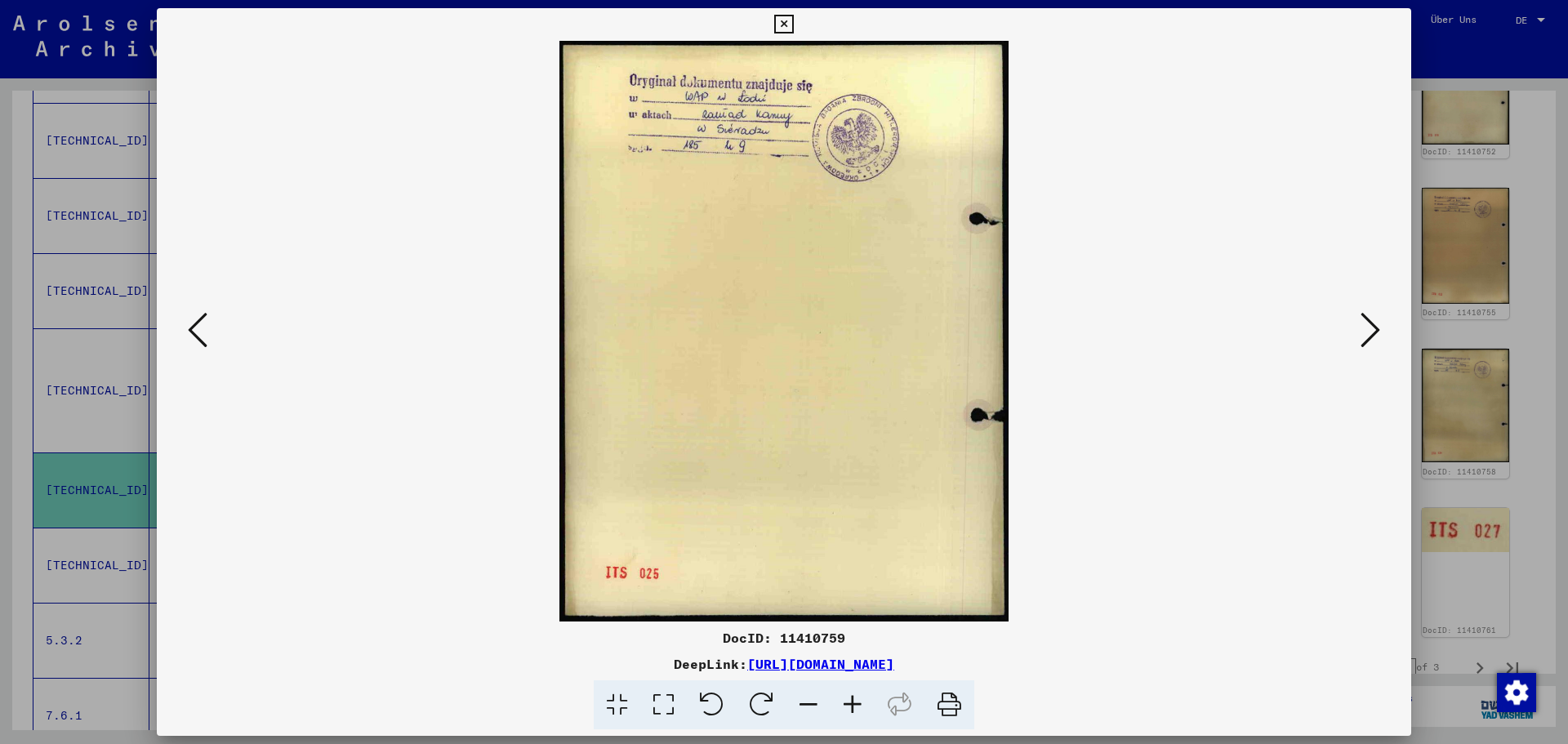
click at [192, 327] on icon at bounding box center [198, 329] width 20 height 39
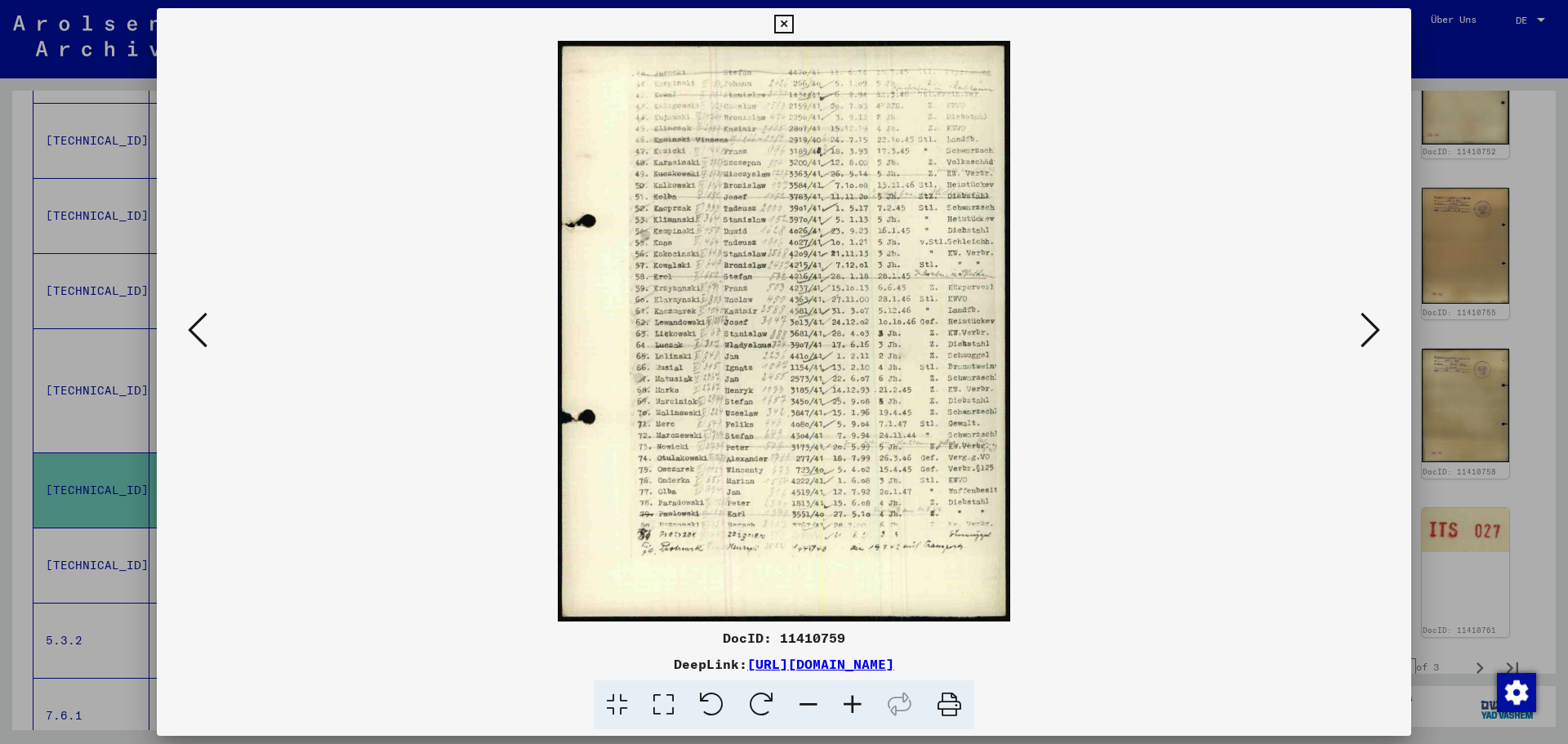
click at [192, 327] on icon at bounding box center [198, 329] width 20 height 39
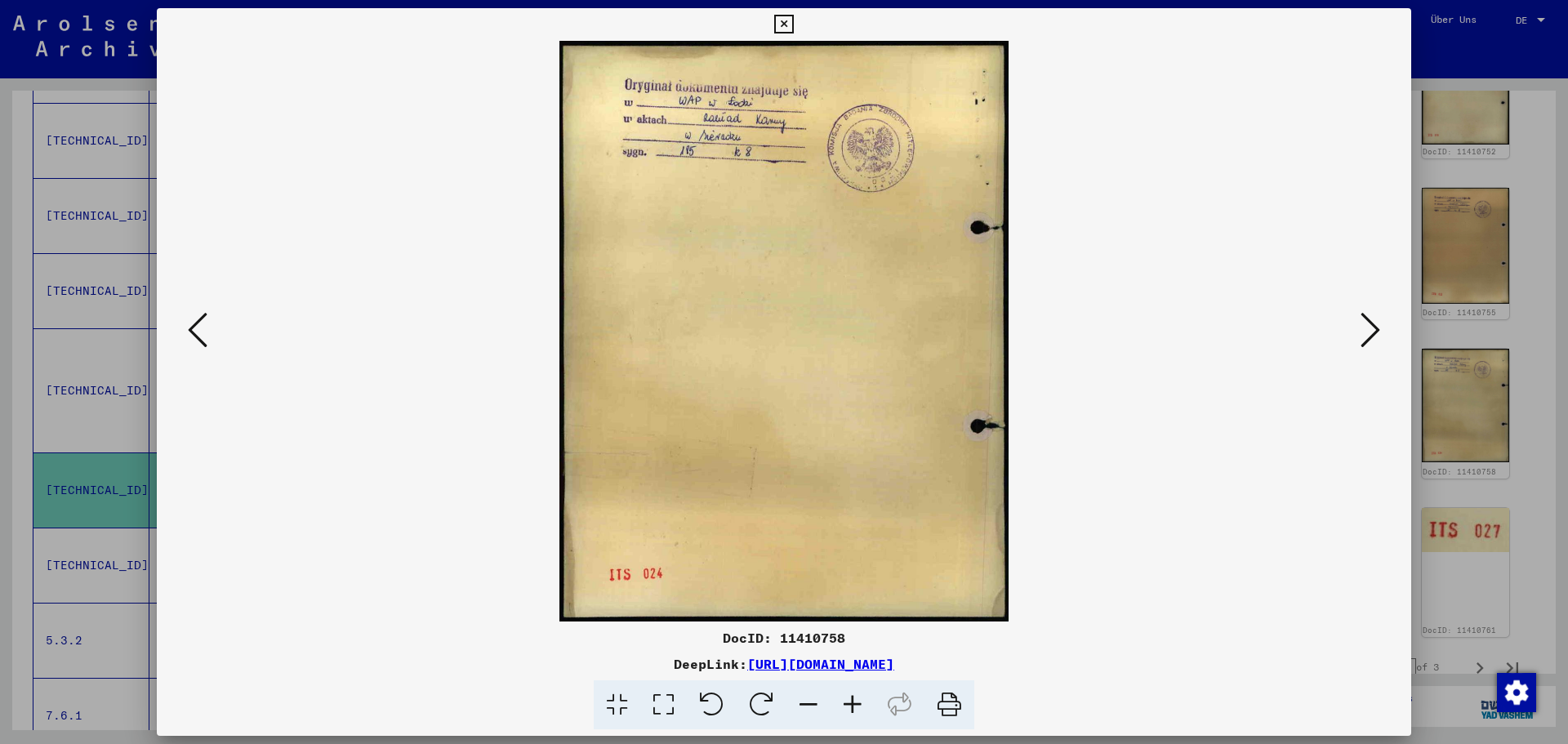
click at [192, 327] on icon at bounding box center [198, 329] width 20 height 39
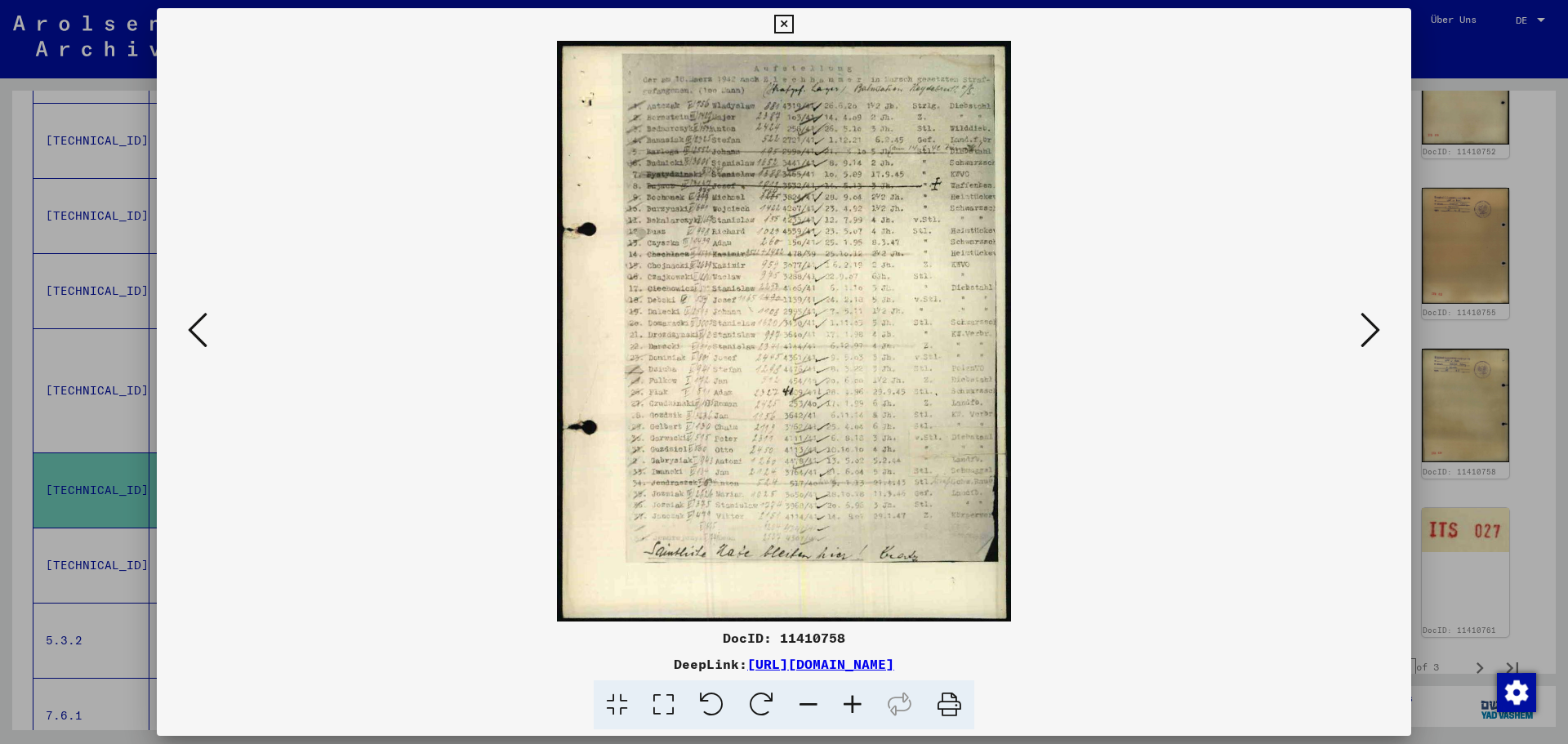
click at [1362, 322] on icon at bounding box center [1371, 329] width 20 height 39
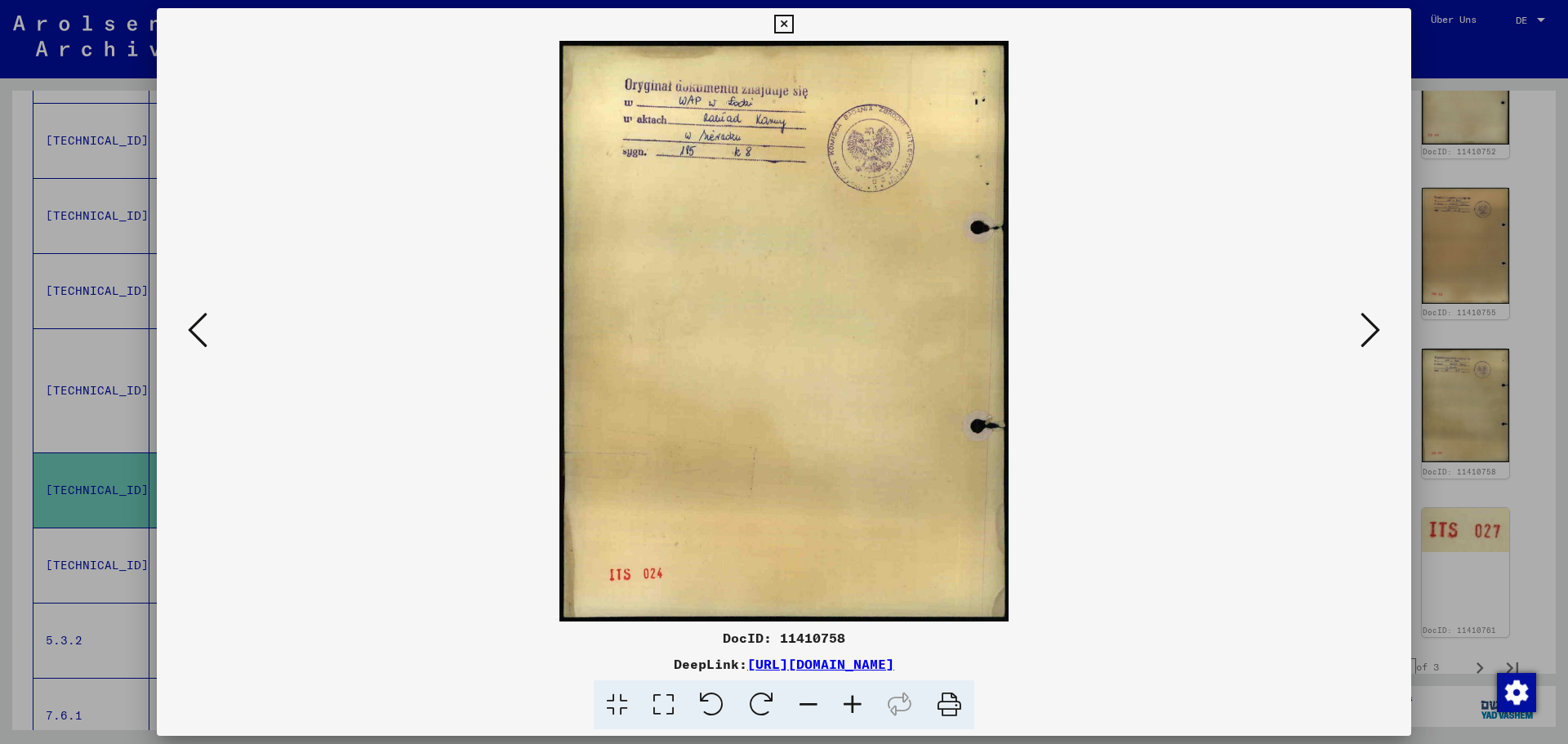
click at [1362, 322] on icon at bounding box center [1371, 329] width 20 height 39
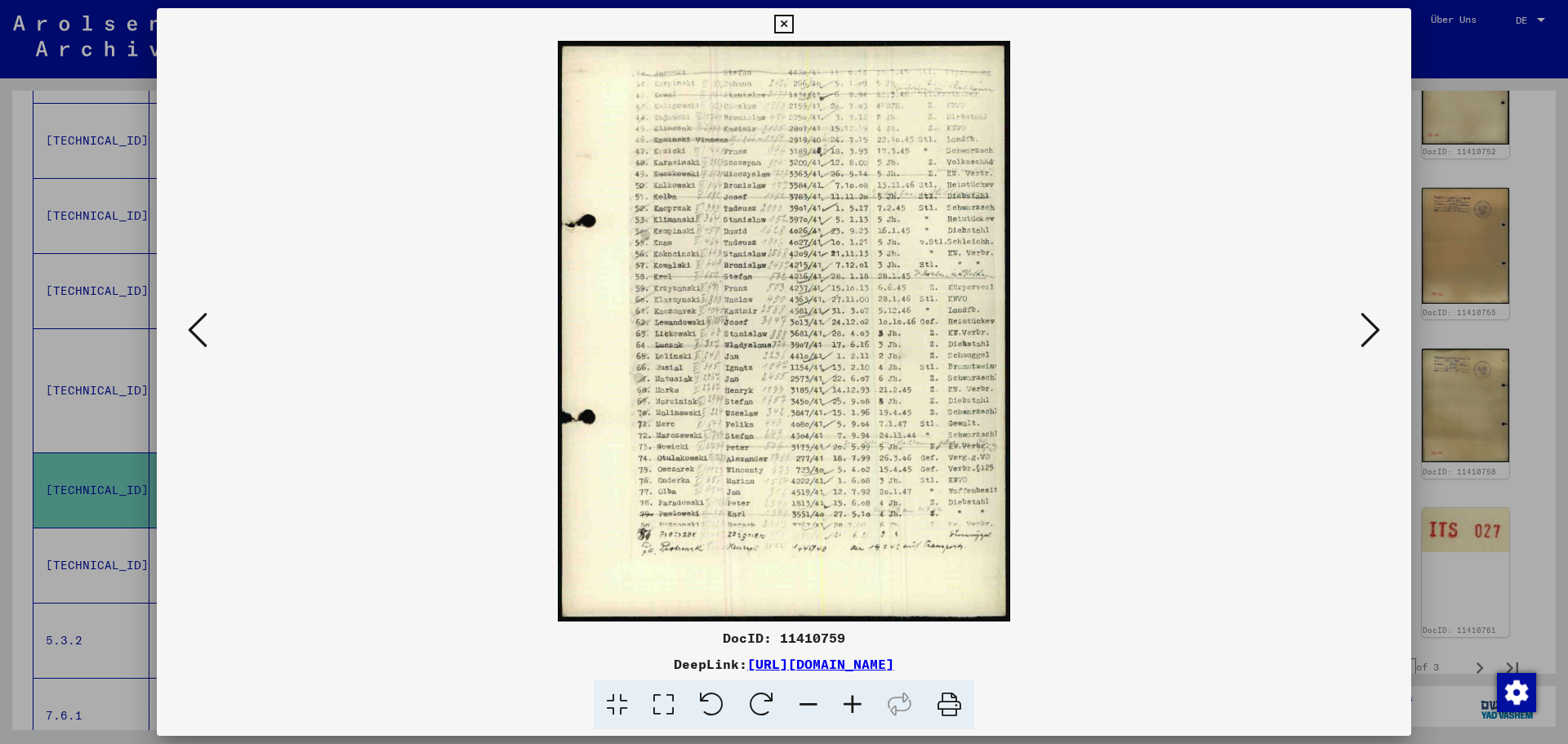
click at [1362, 322] on icon at bounding box center [1371, 329] width 20 height 39
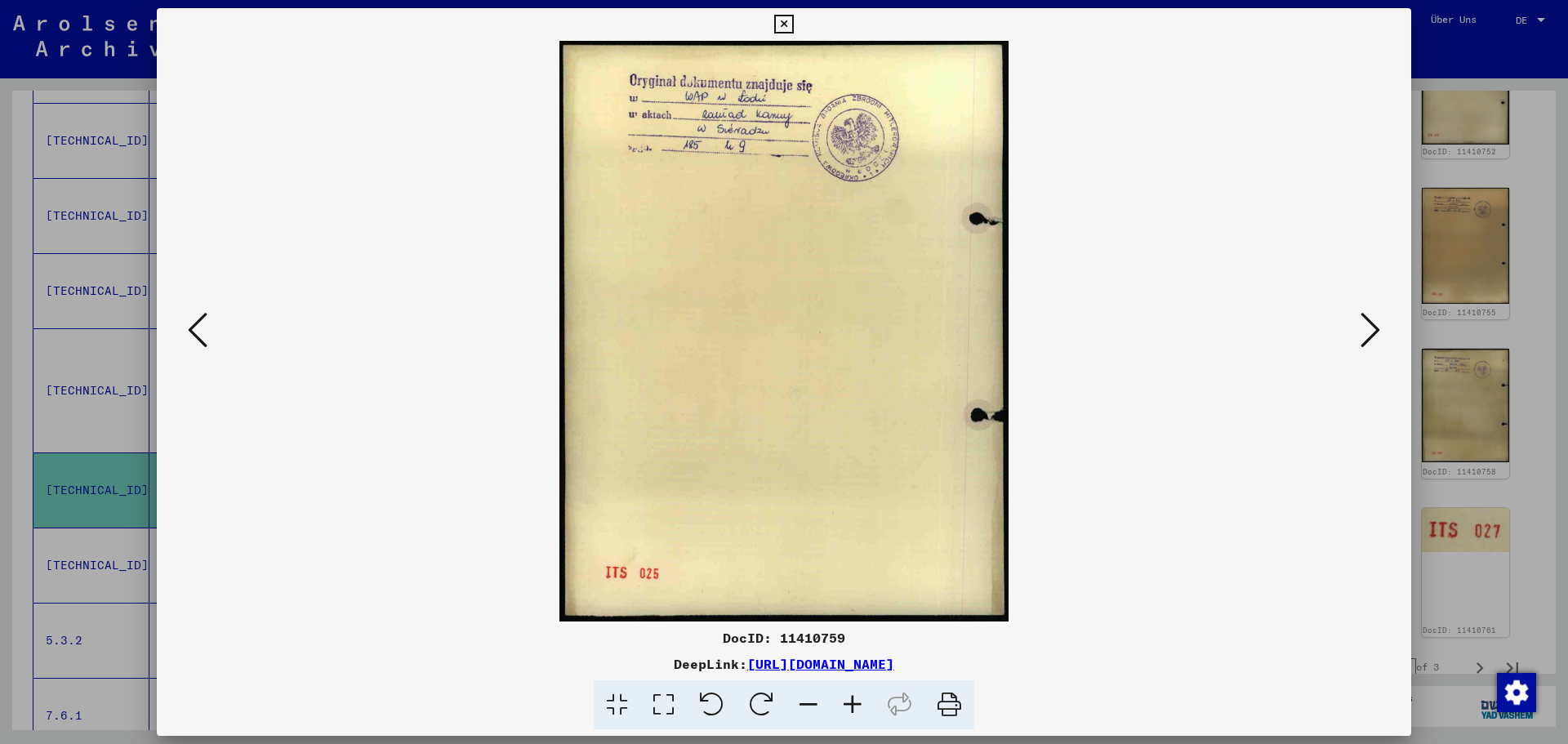
click at [1362, 322] on icon at bounding box center [1371, 329] width 20 height 39
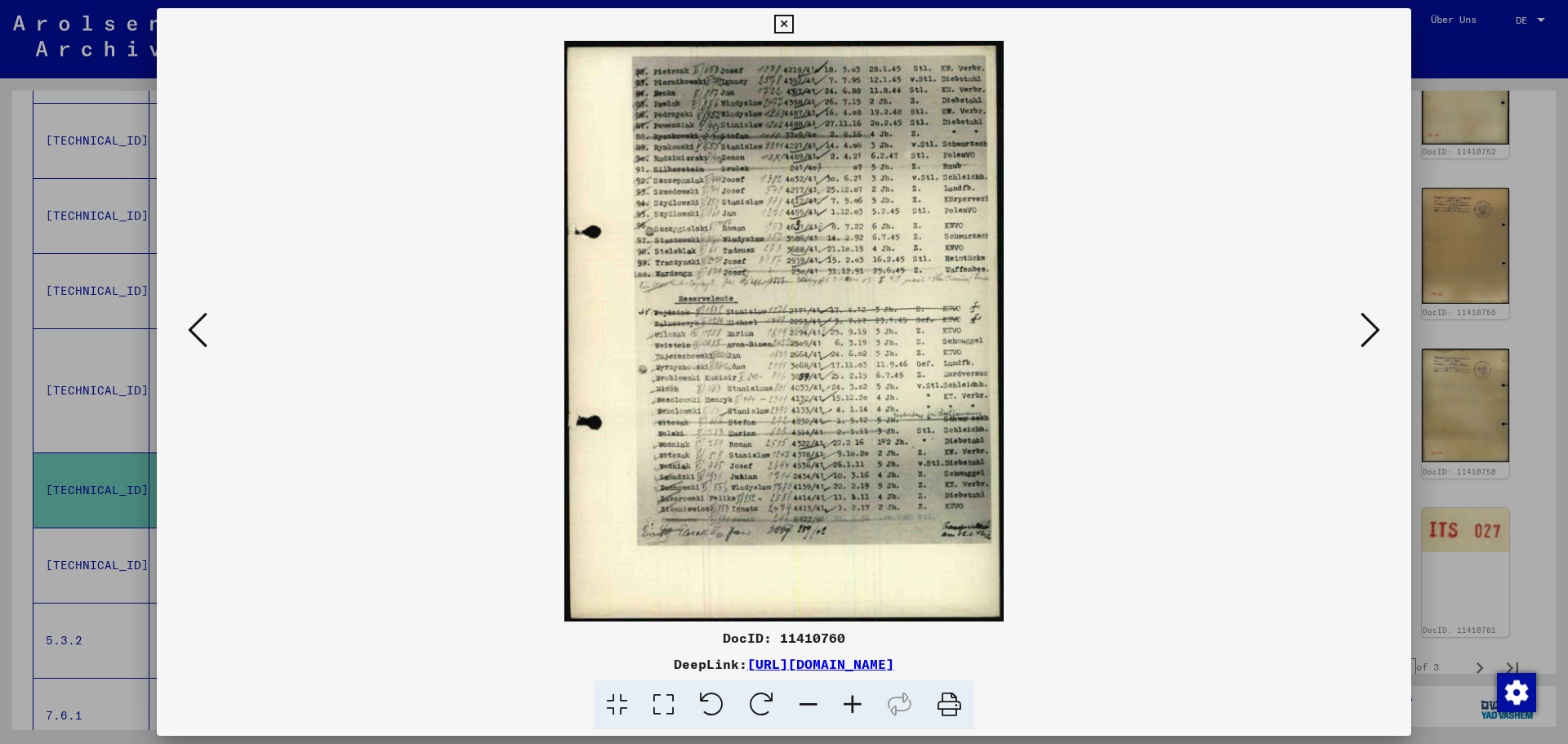
click at [1362, 322] on icon at bounding box center [1371, 329] width 20 height 39
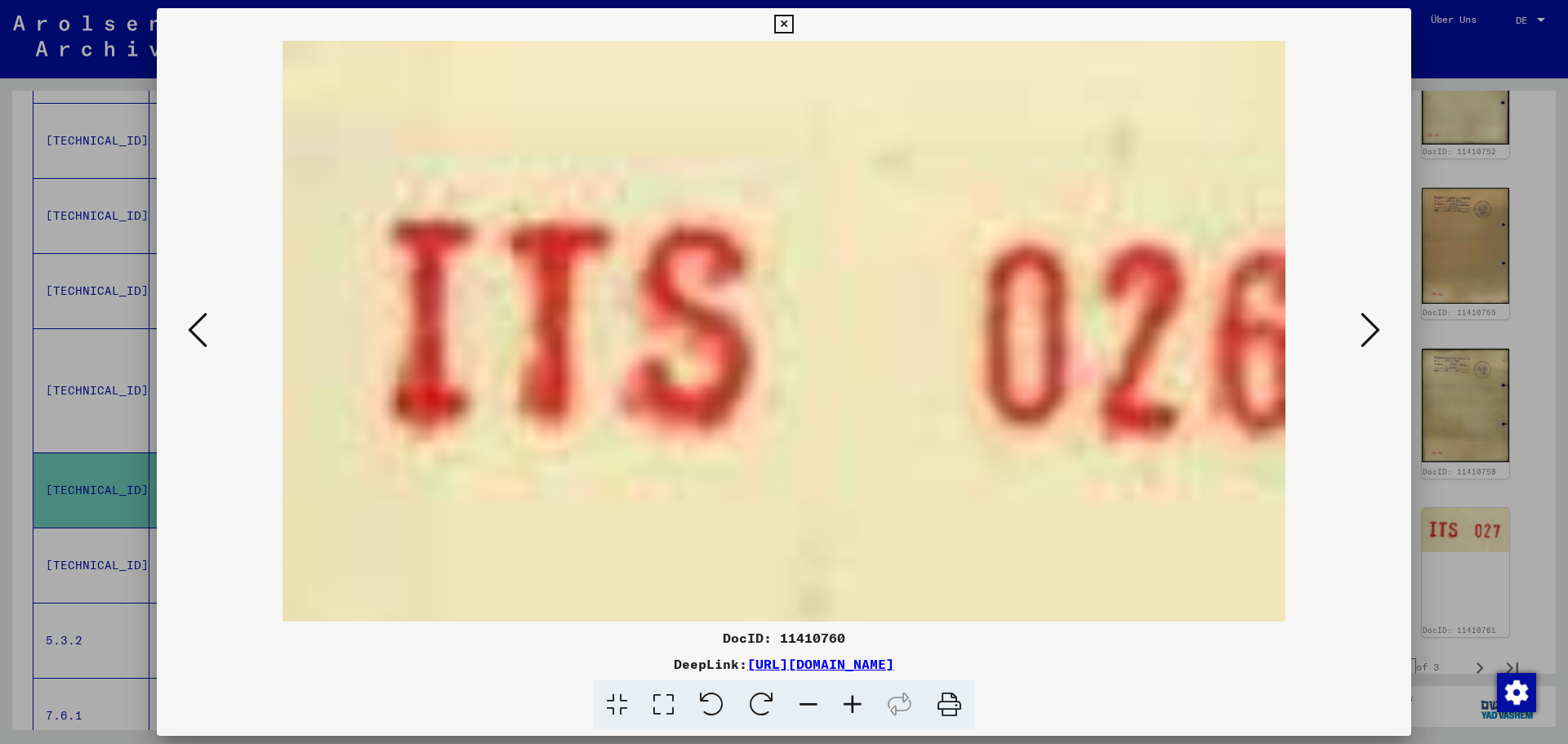
click at [1362, 322] on icon at bounding box center [1371, 329] width 20 height 39
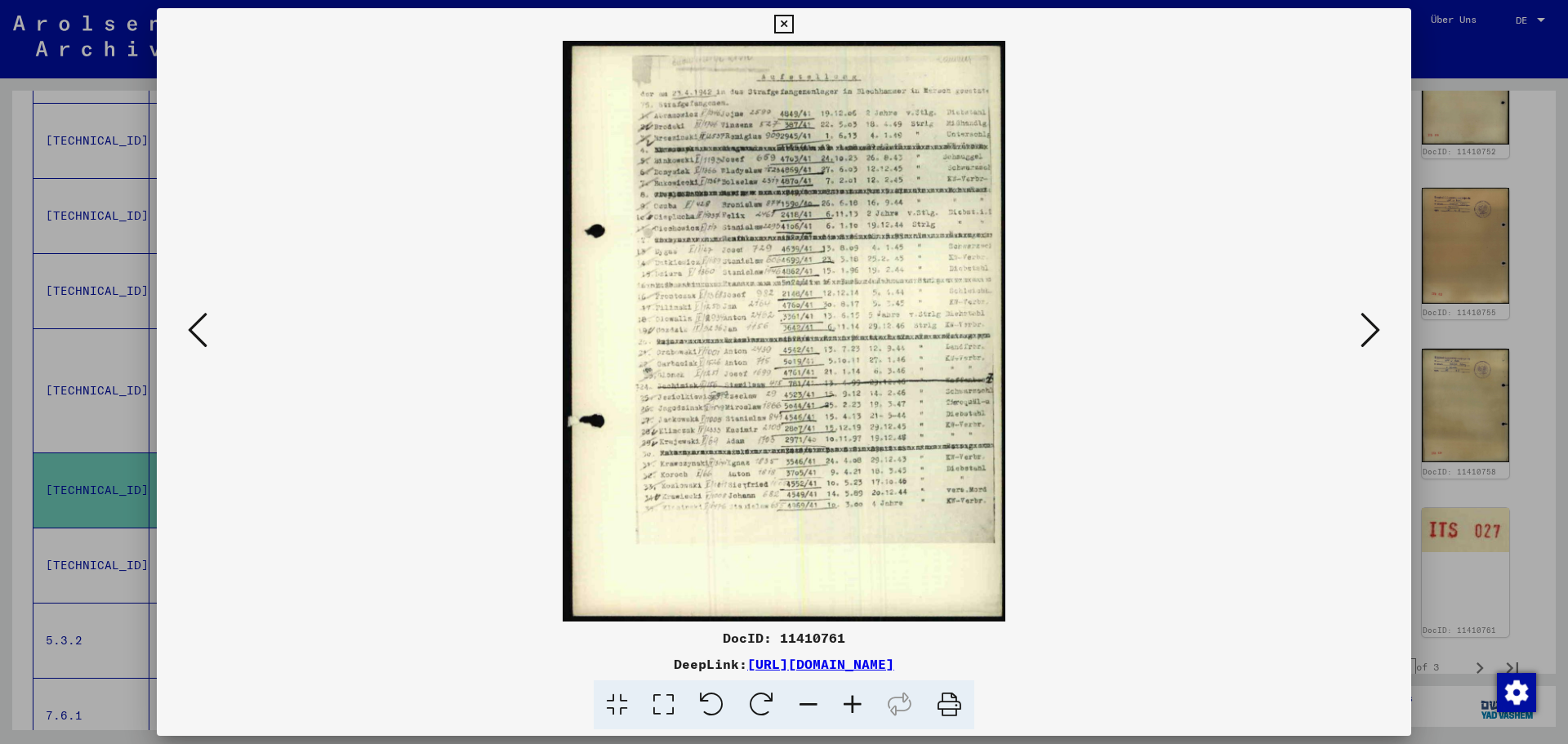
click at [1370, 318] on icon at bounding box center [1371, 329] width 20 height 39
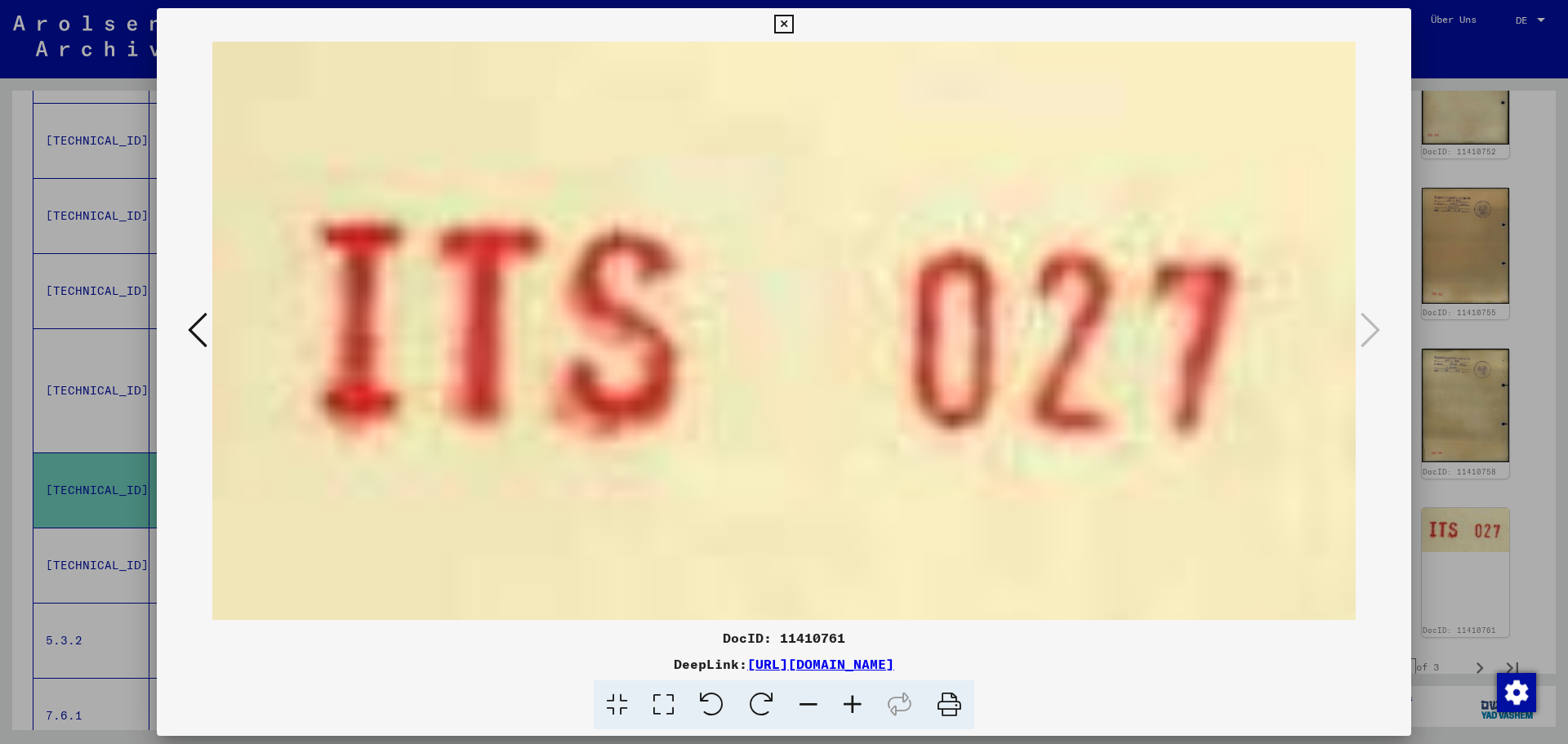
click at [188, 321] on icon at bounding box center [198, 329] width 20 height 39
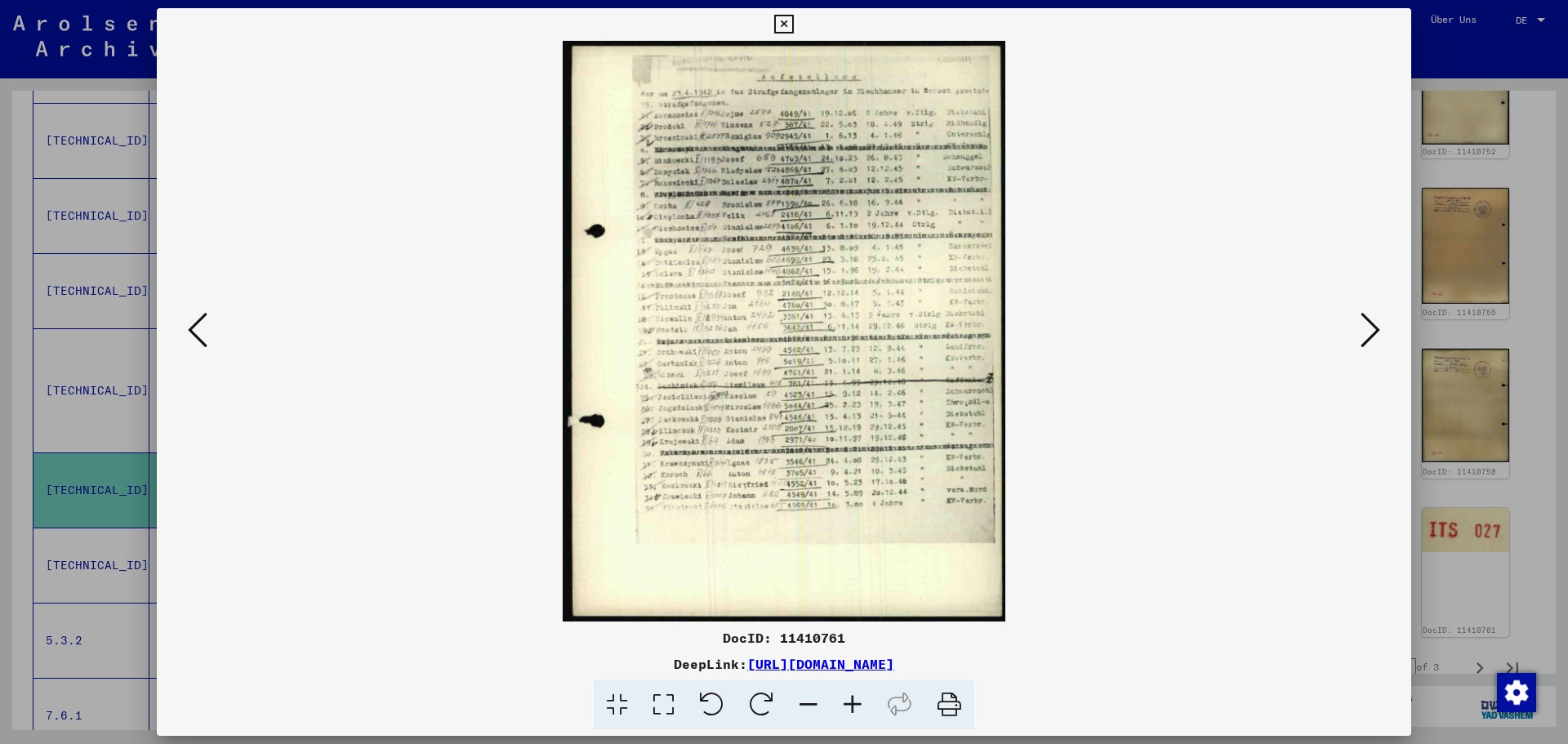
click at [188, 321] on icon at bounding box center [198, 329] width 20 height 39
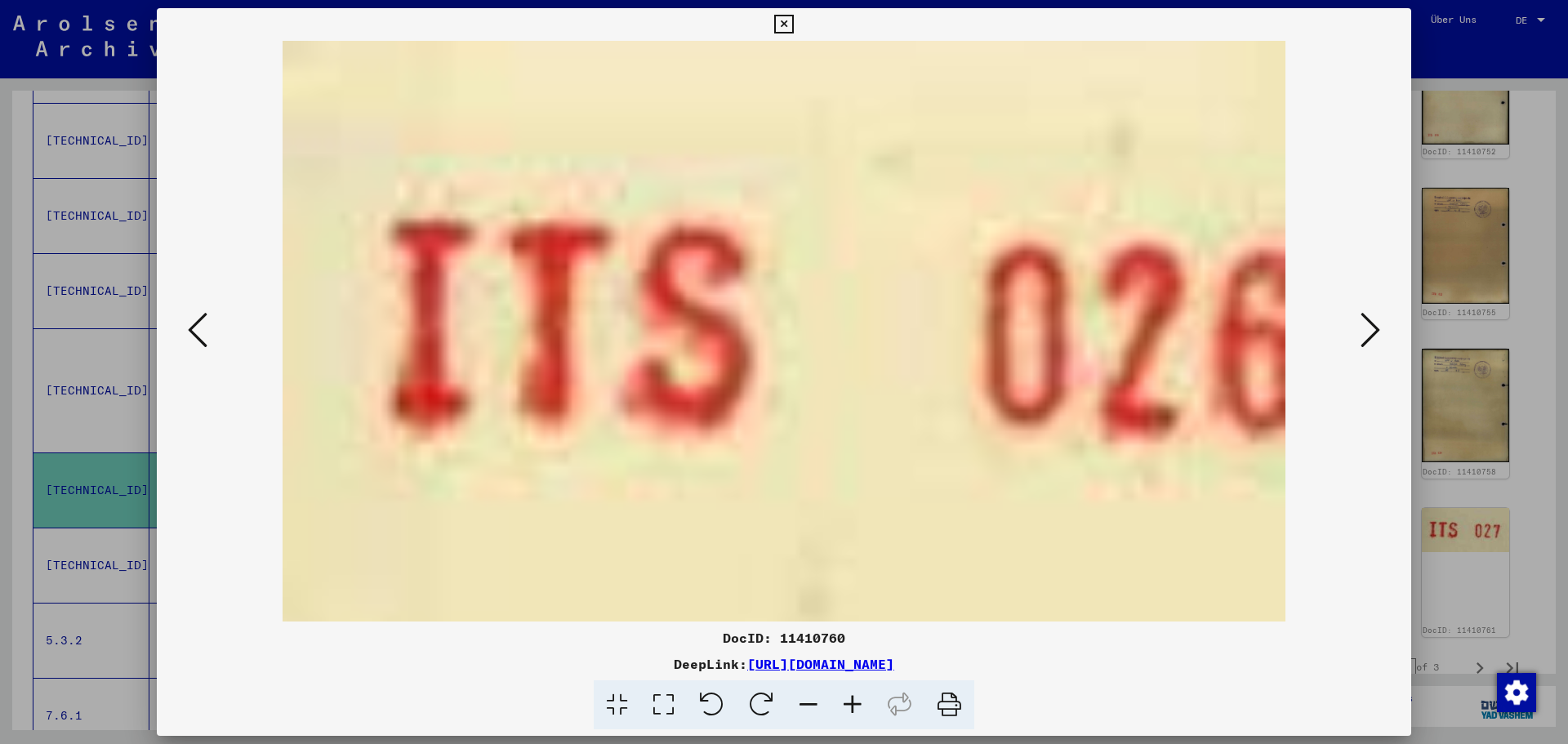
click at [188, 321] on icon at bounding box center [198, 329] width 20 height 39
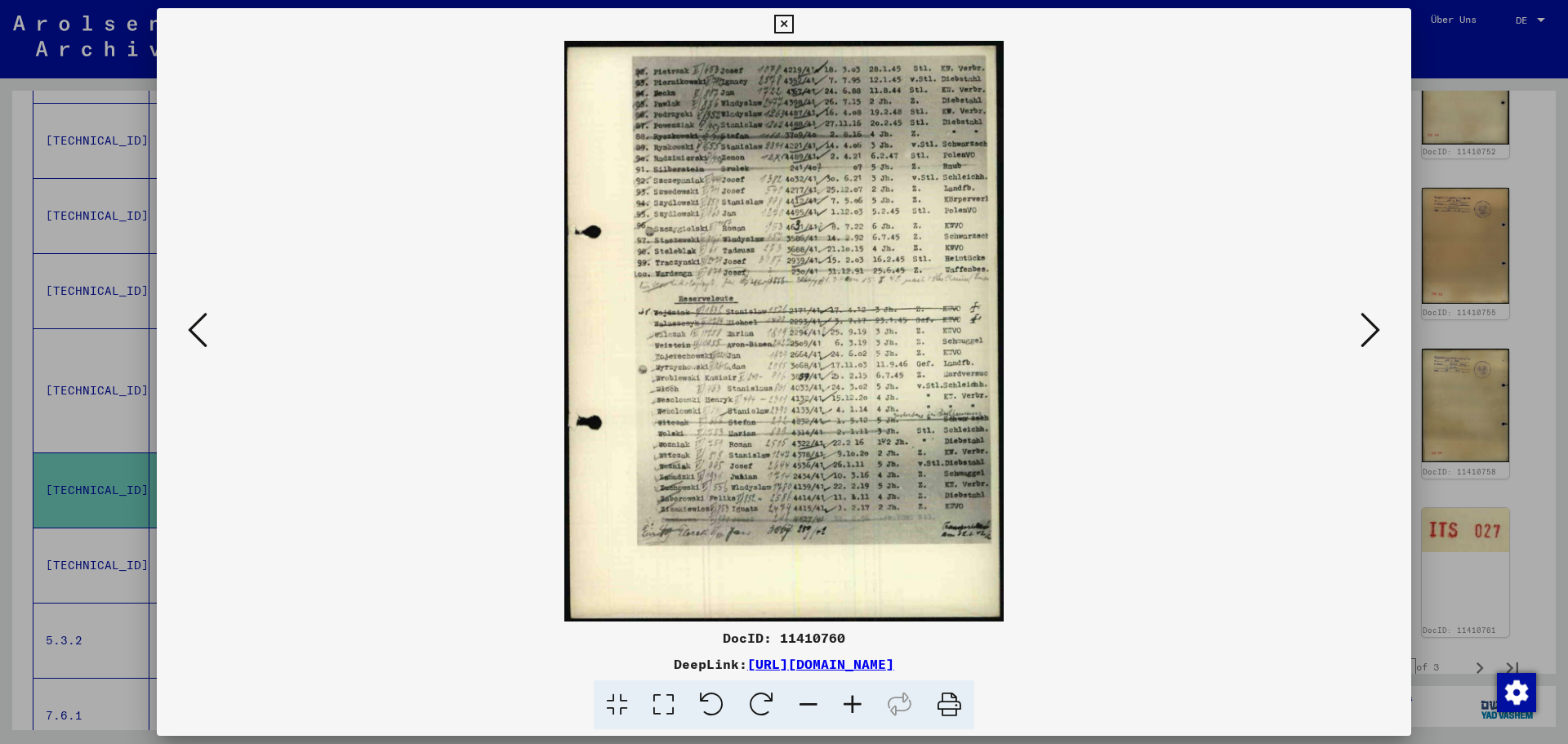
click at [188, 321] on icon at bounding box center [198, 329] width 20 height 39
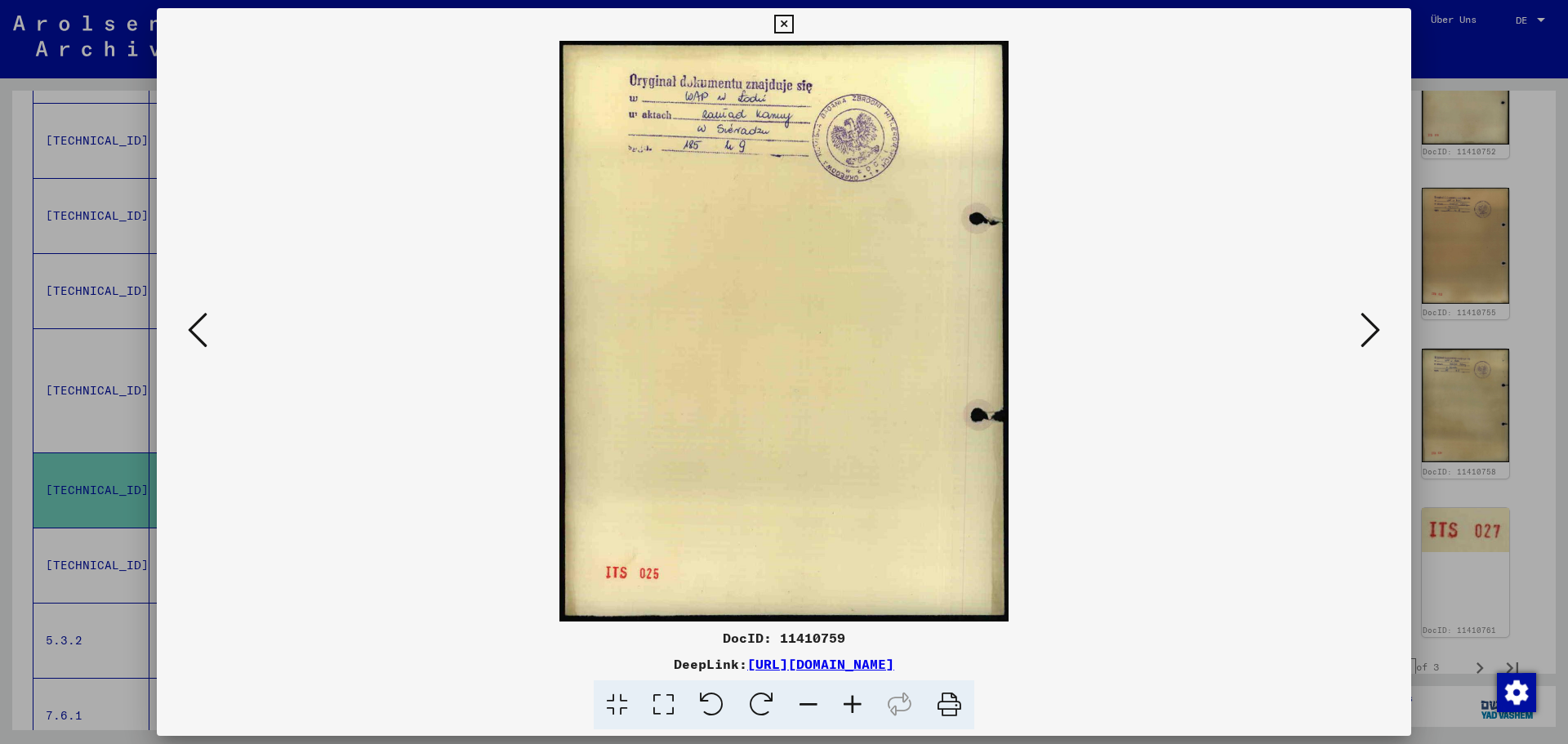
click at [188, 321] on icon at bounding box center [198, 329] width 20 height 39
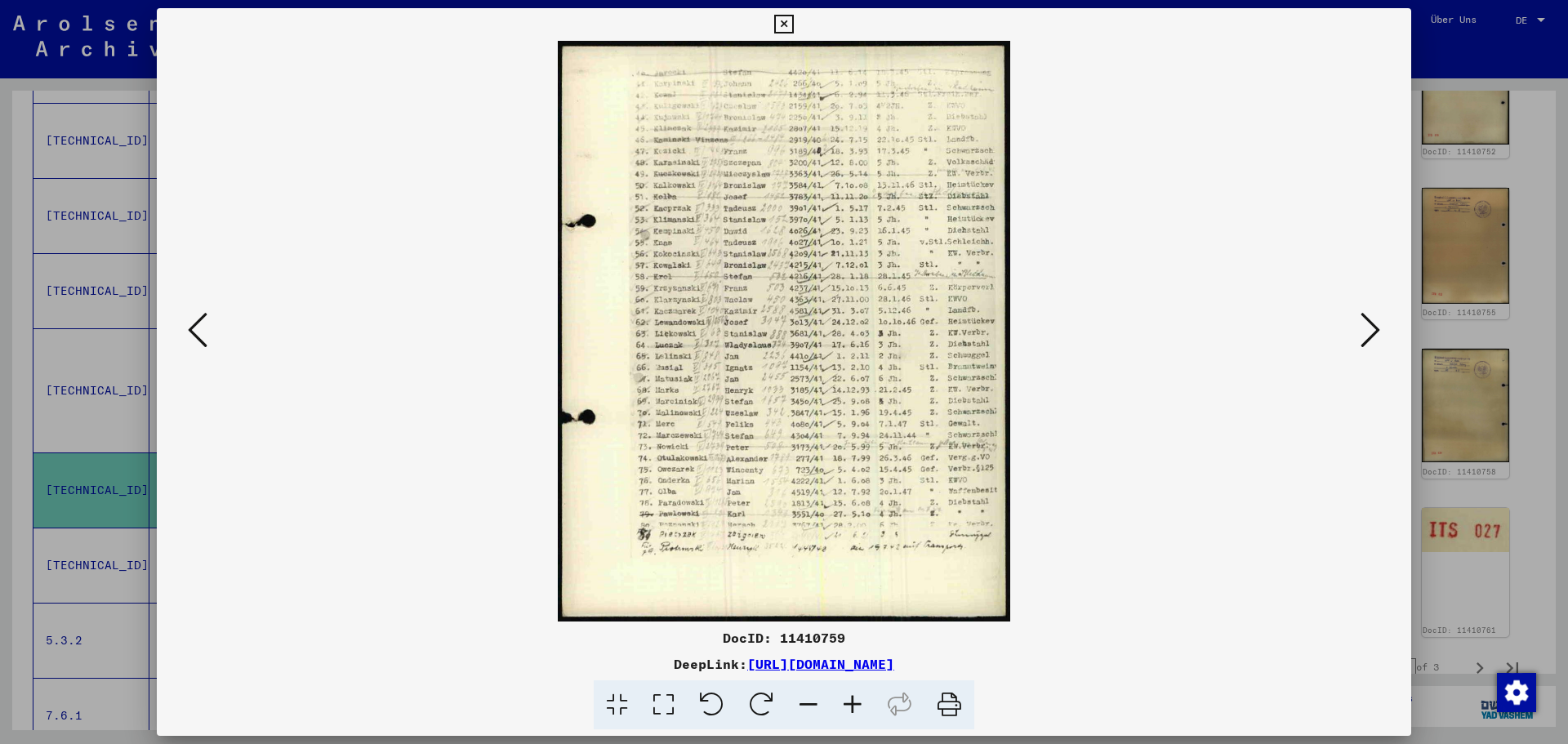
click at [188, 321] on icon at bounding box center [198, 329] width 20 height 39
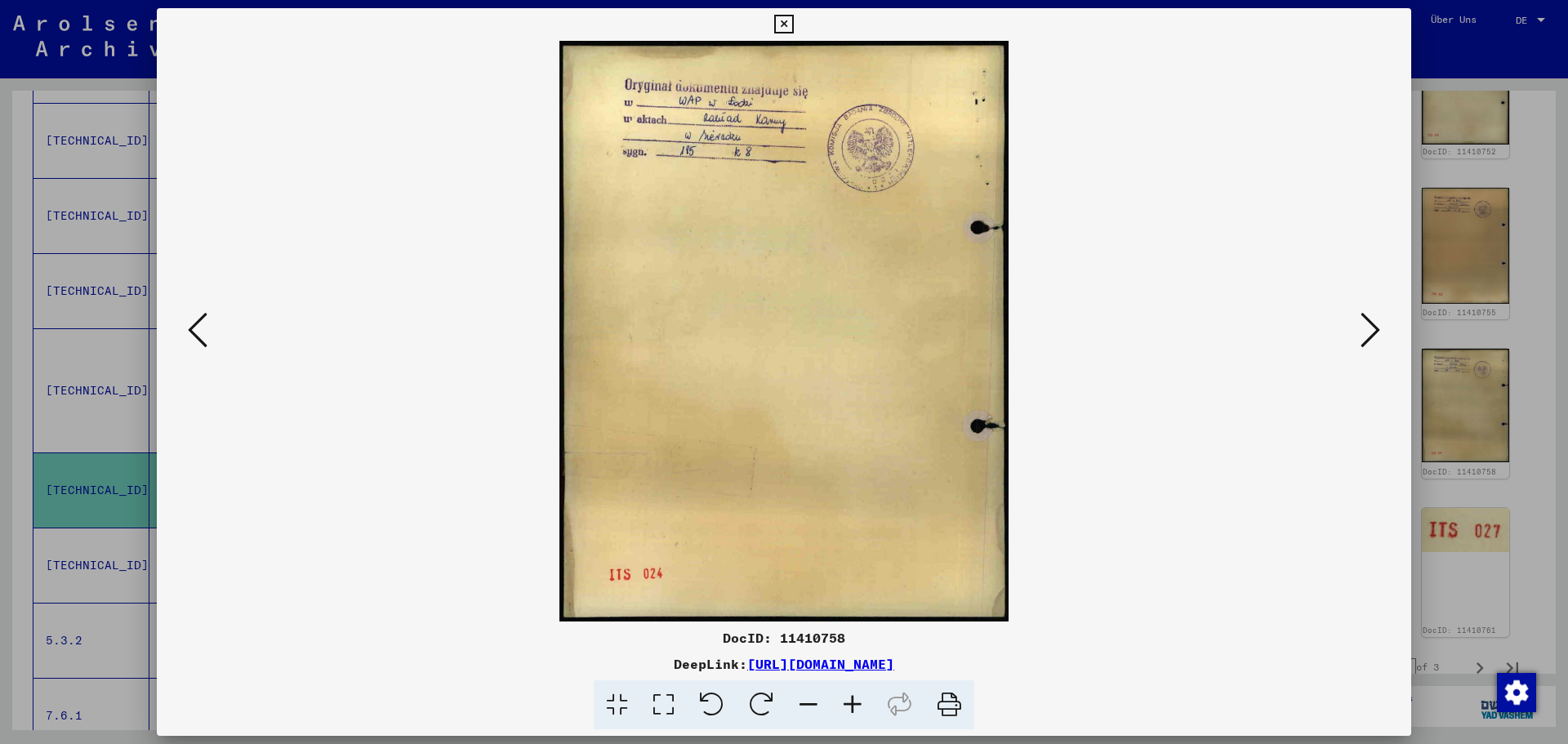
click at [188, 321] on icon at bounding box center [198, 329] width 20 height 39
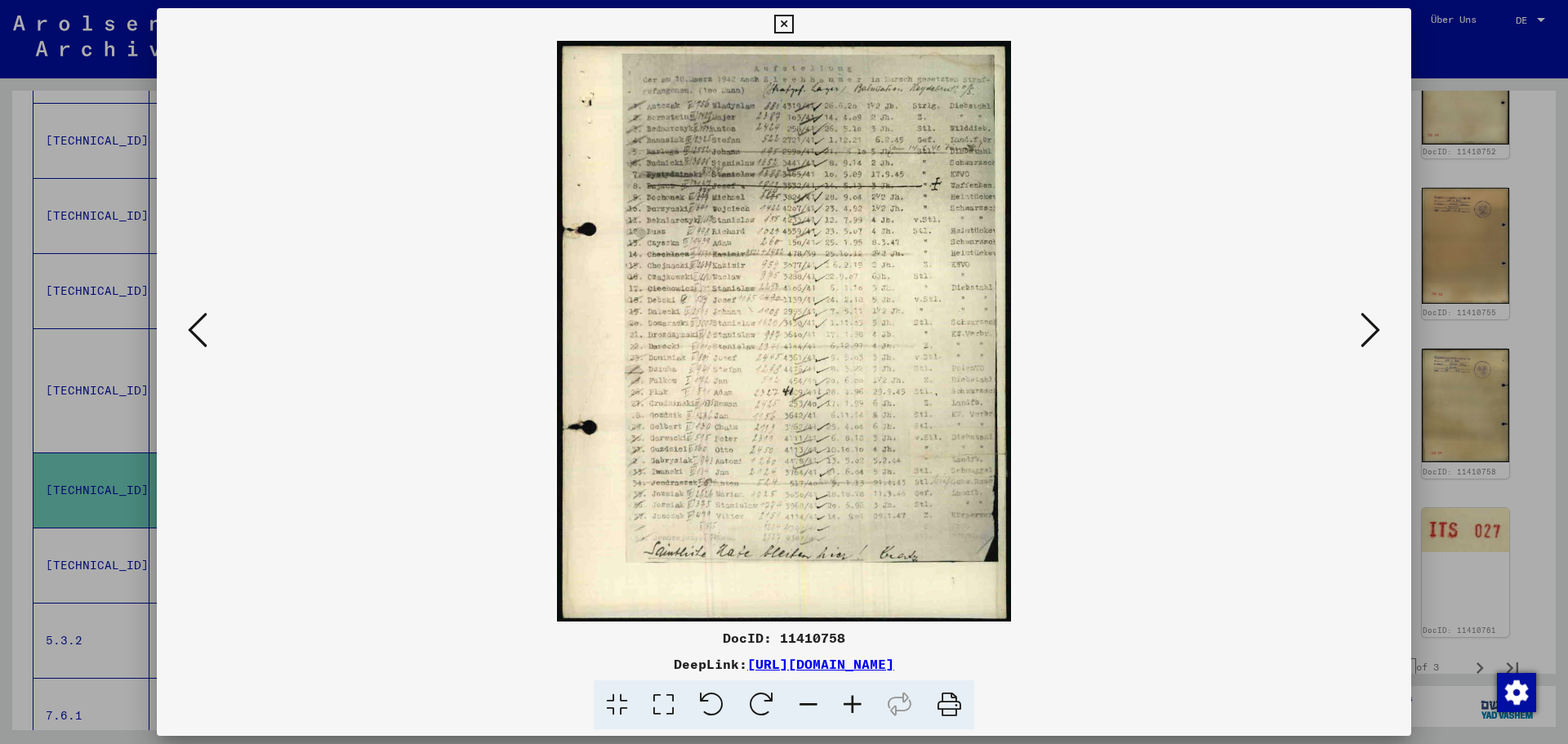
click at [1367, 327] on icon at bounding box center [1371, 329] width 20 height 39
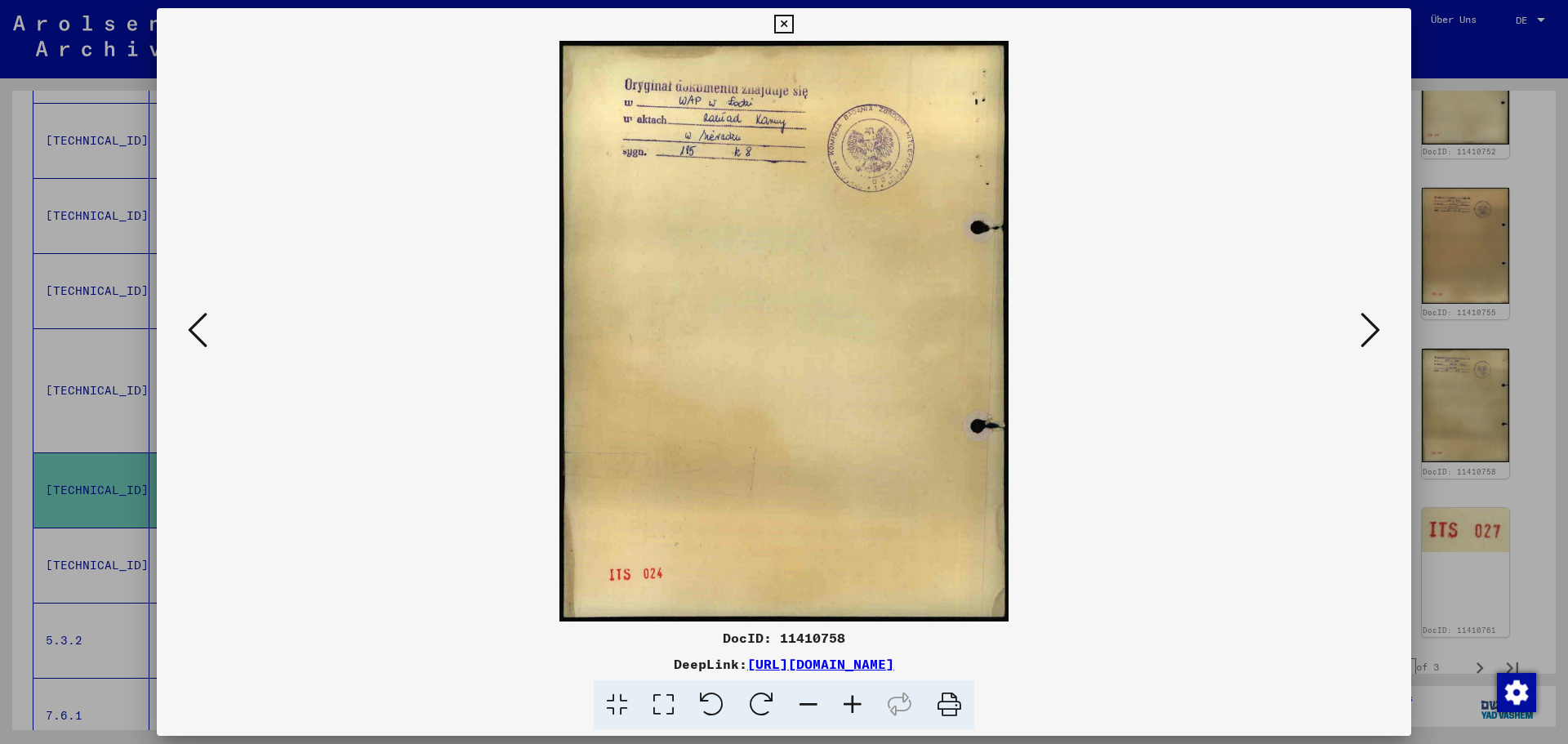
click at [1367, 327] on icon at bounding box center [1371, 329] width 20 height 39
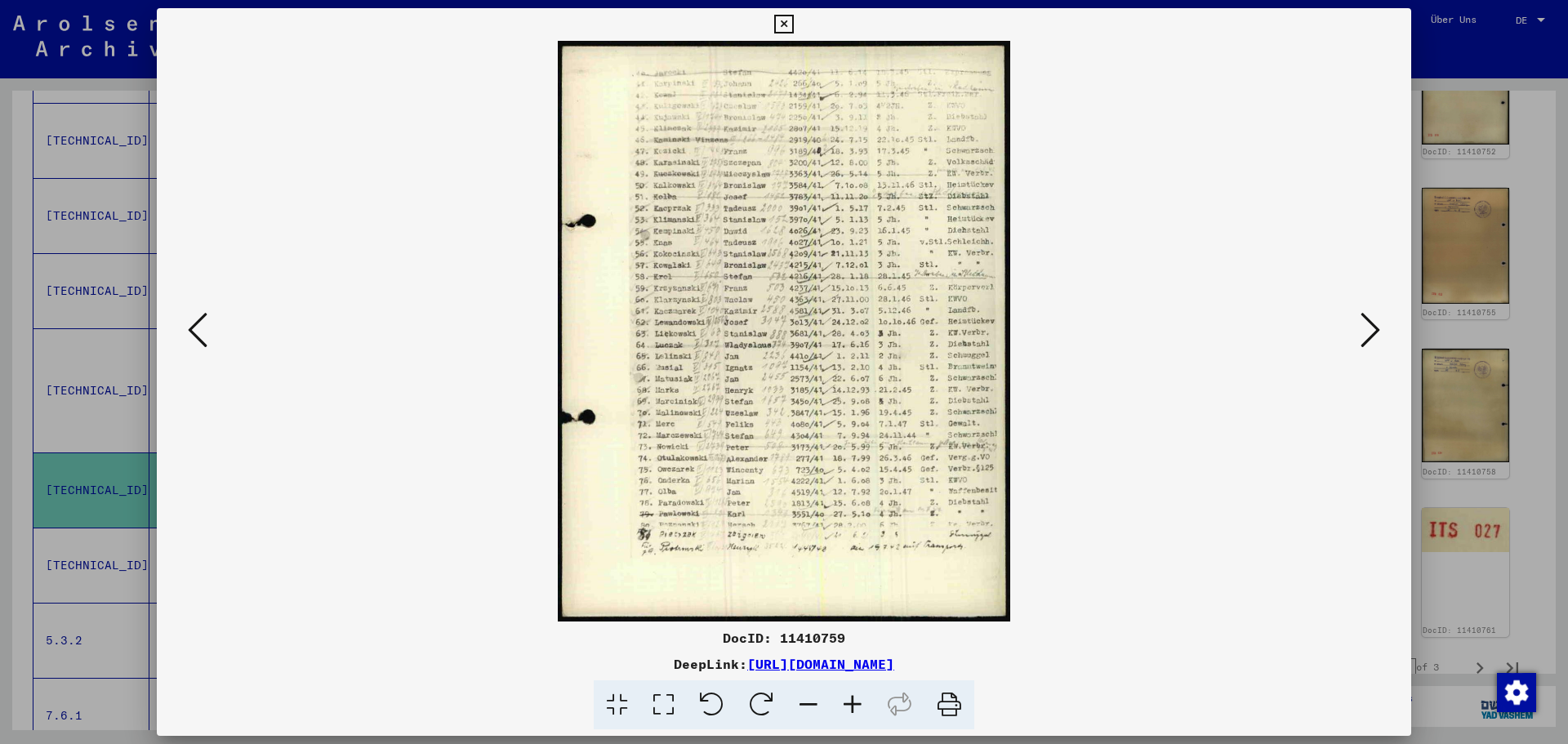
click at [1370, 321] on icon at bounding box center [1371, 329] width 20 height 39
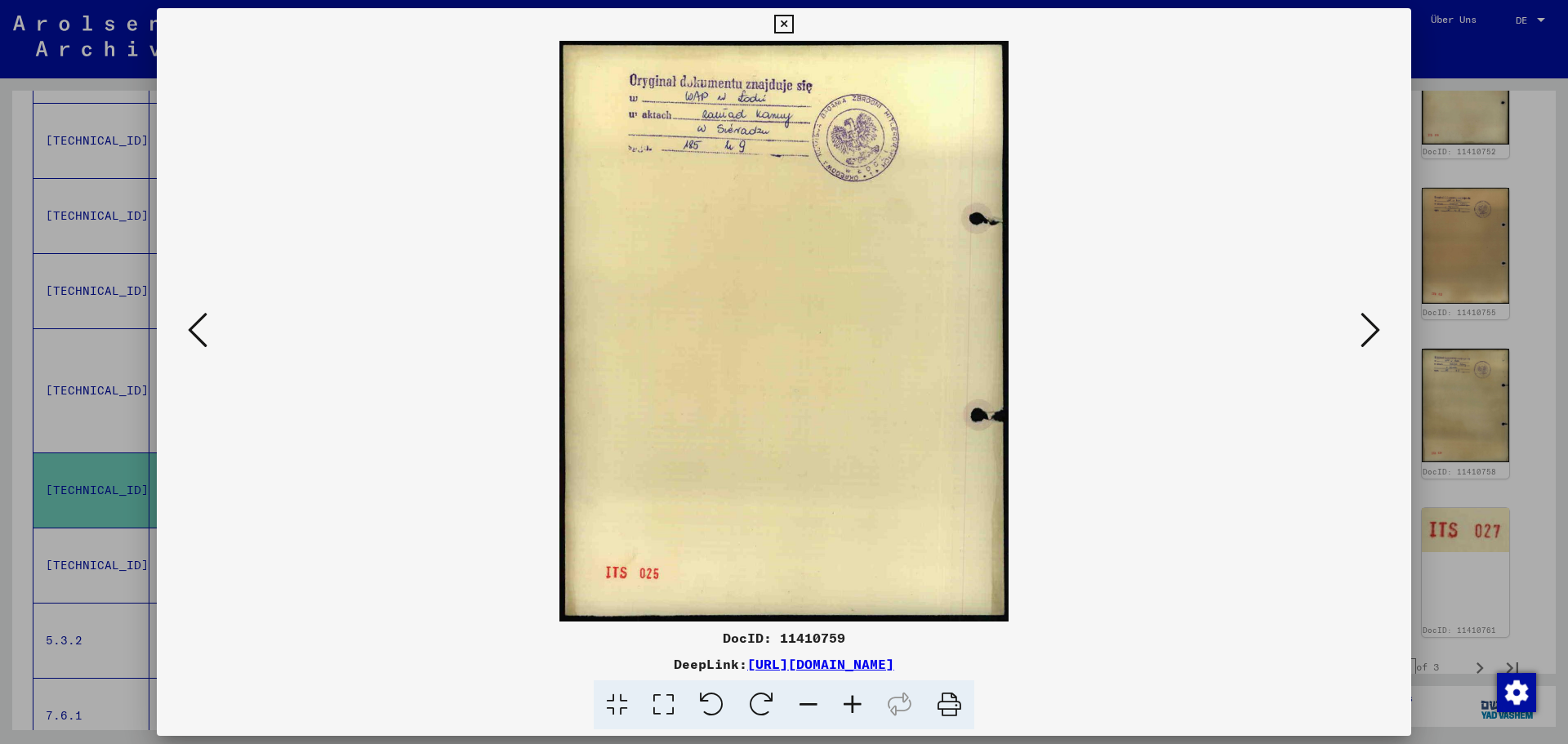
click at [198, 325] on icon at bounding box center [198, 329] width 20 height 39
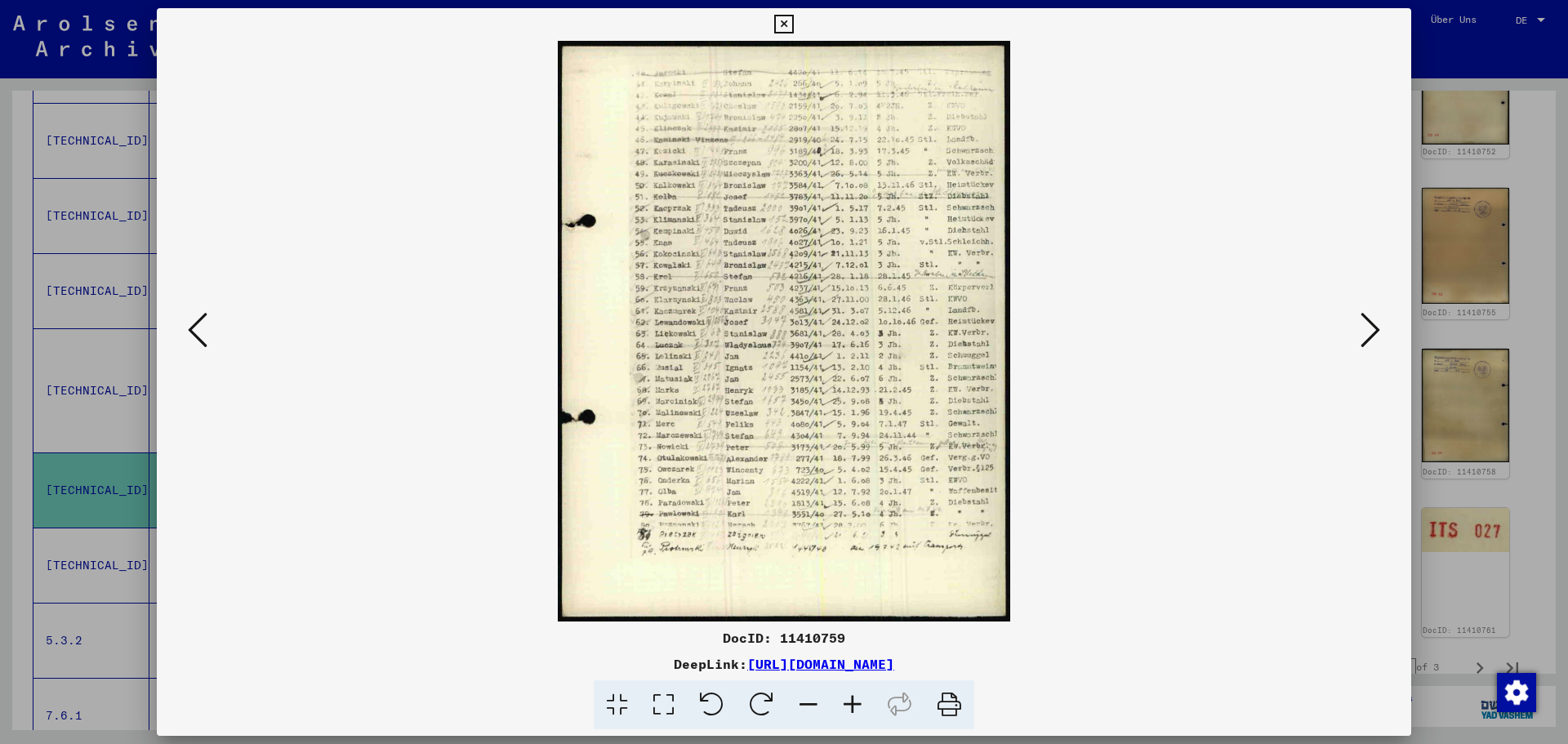
click at [198, 325] on icon at bounding box center [198, 329] width 20 height 39
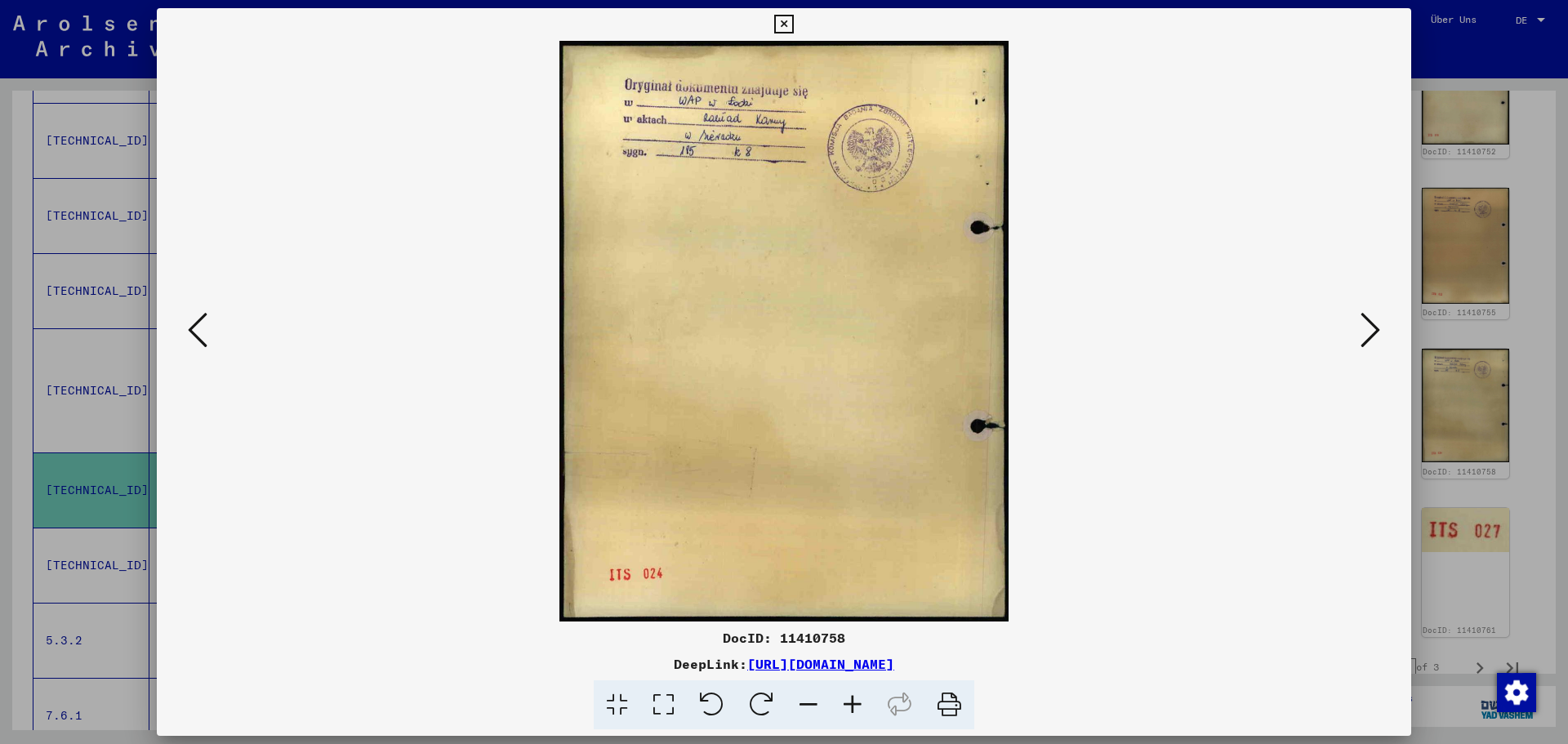
click at [1367, 324] on icon at bounding box center [1371, 329] width 20 height 39
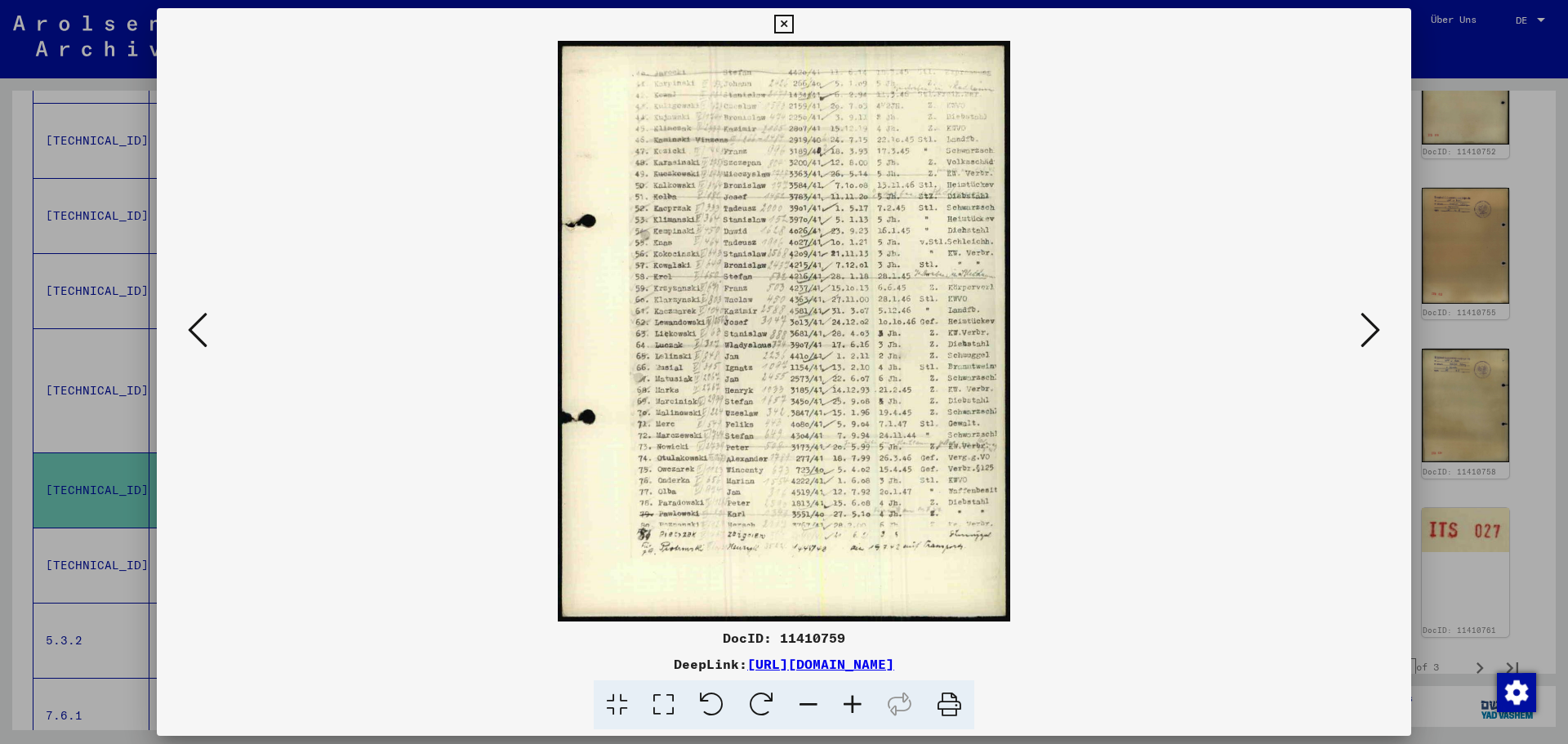
click at [1367, 324] on icon at bounding box center [1371, 329] width 20 height 39
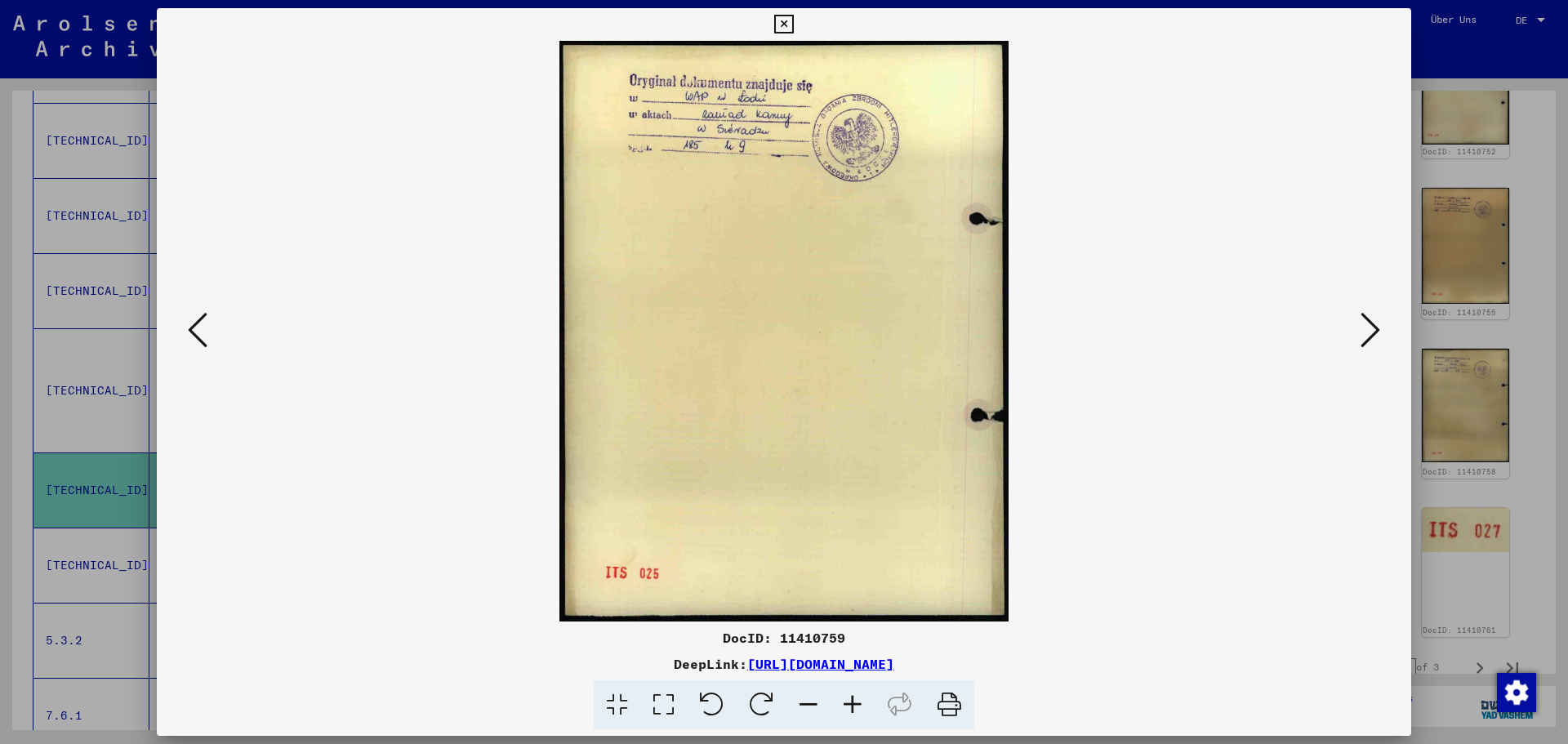
click at [1367, 324] on icon at bounding box center [1371, 329] width 20 height 39
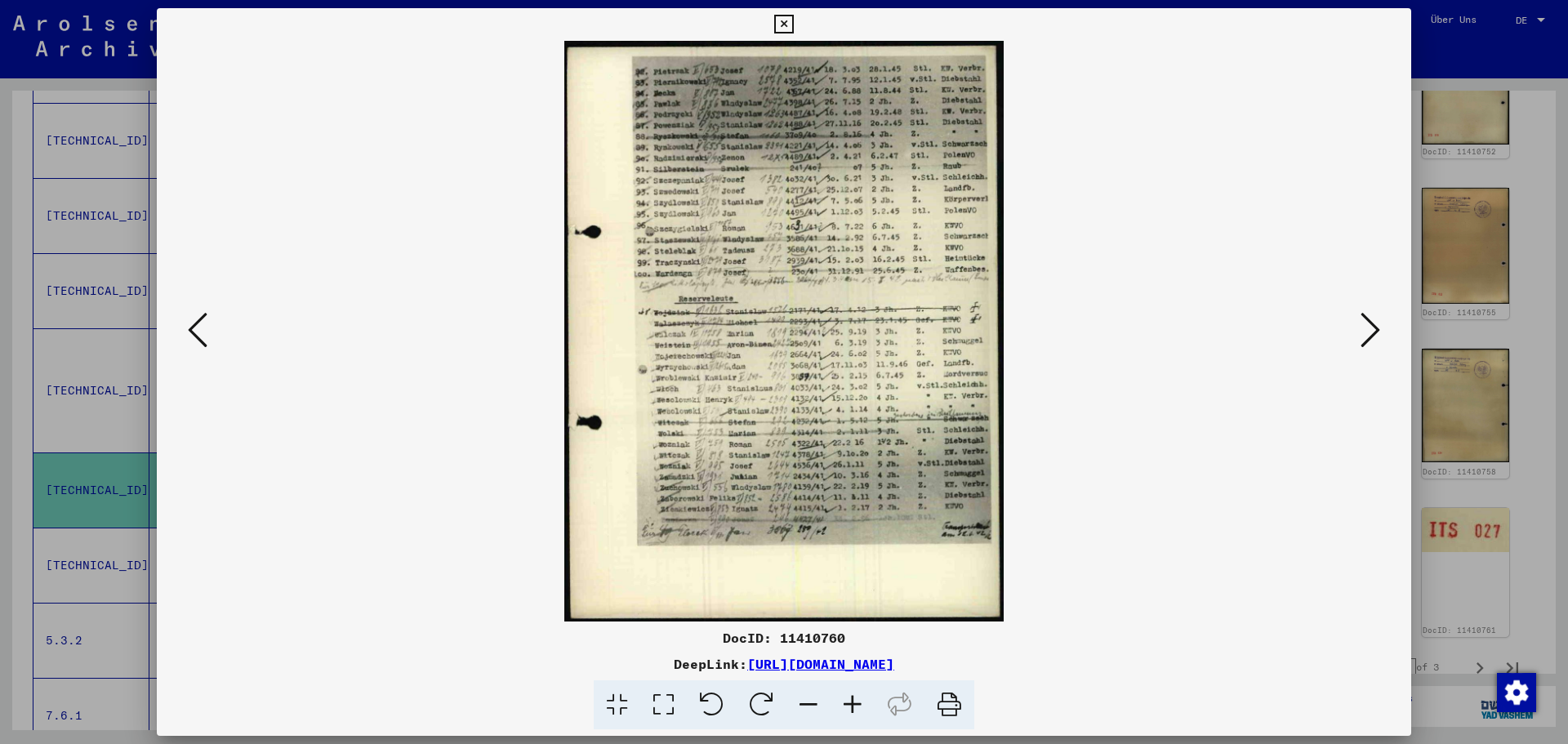
click at [1367, 324] on icon at bounding box center [1371, 329] width 20 height 39
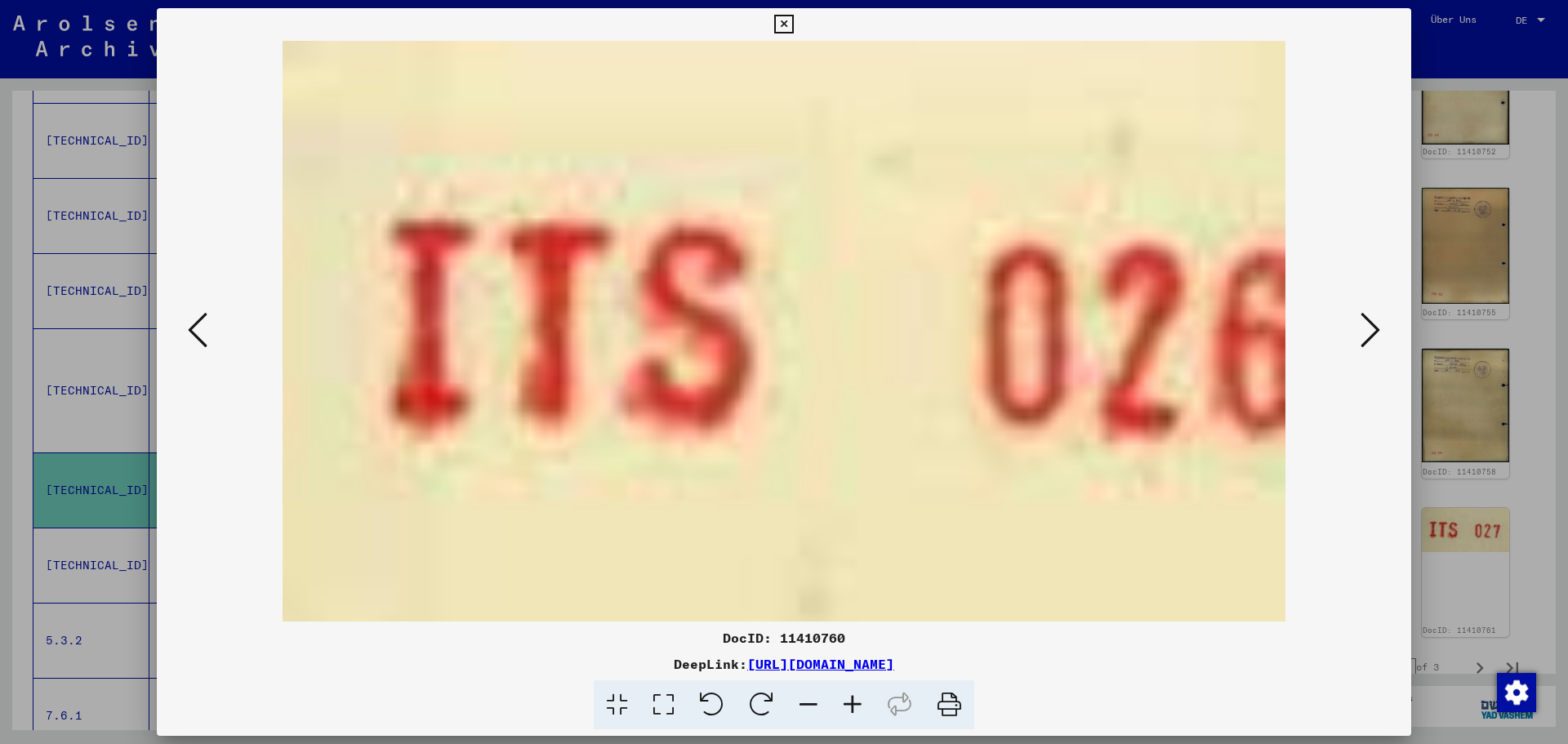
click at [1367, 324] on icon at bounding box center [1371, 329] width 20 height 39
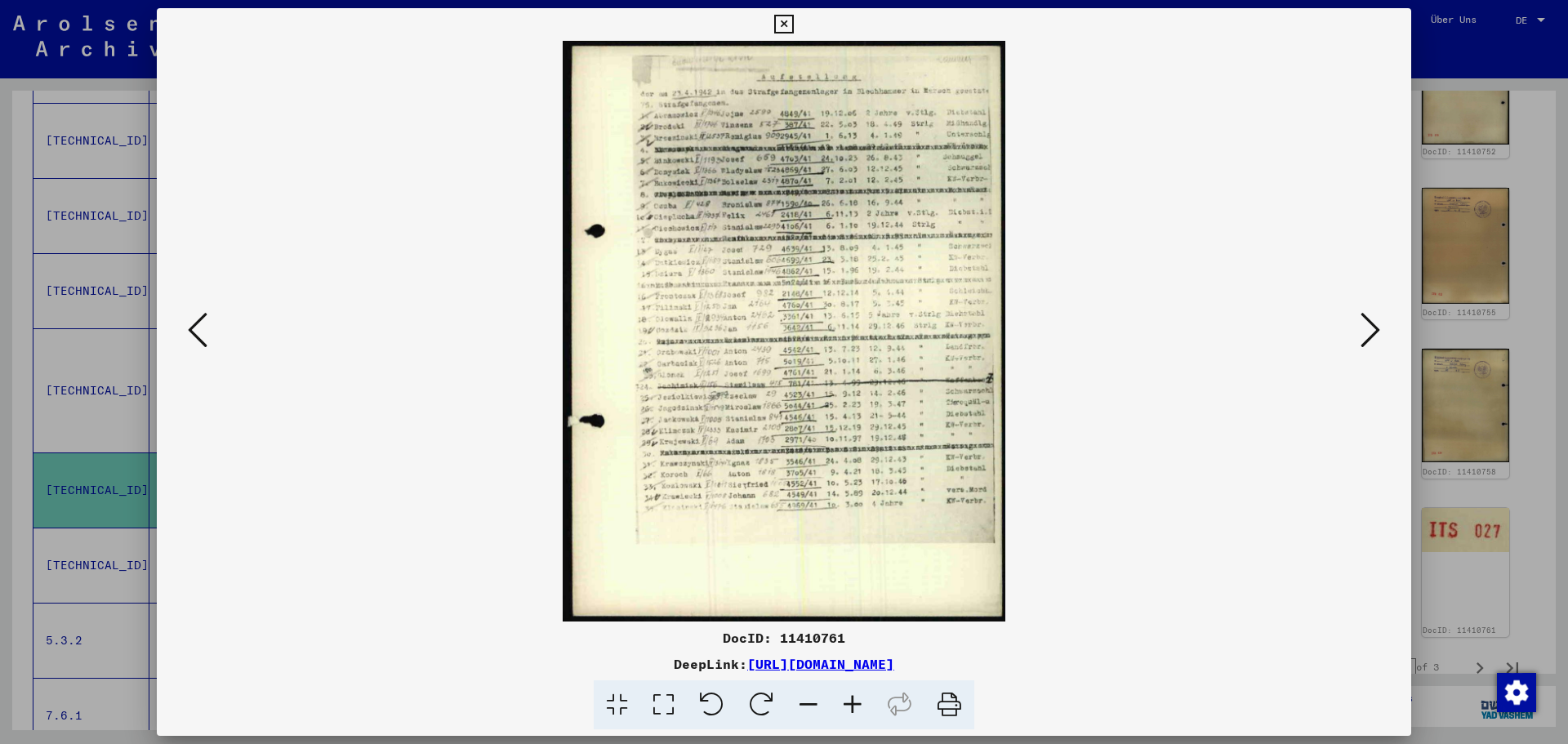
click at [199, 323] on icon at bounding box center [198, 329] width 20 height 39
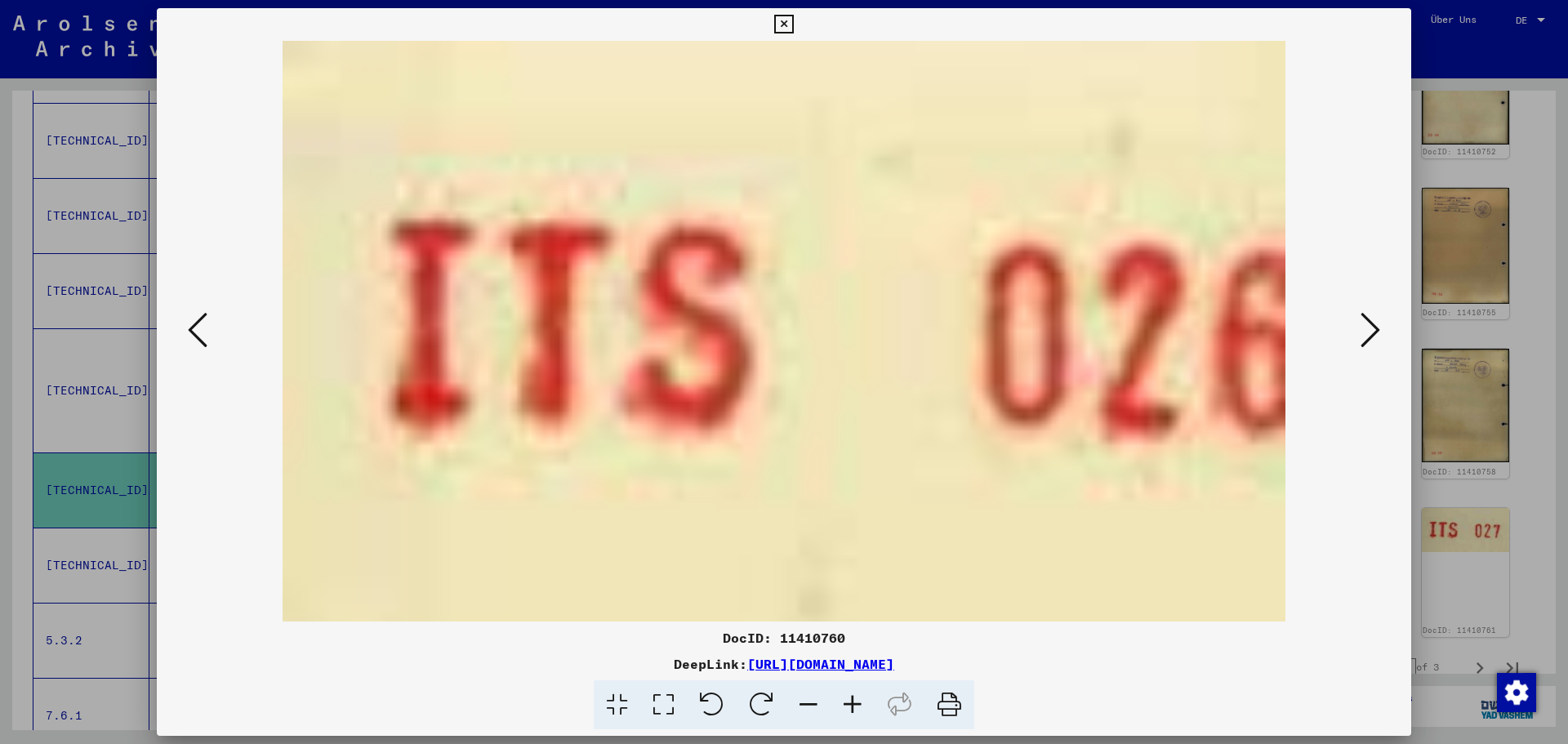
click at [802, 666] on link "[URL][DOMAIN_NAME]" at bounding box center [821, 664] width 147 height 16
